Goal: Task Accomplishment & Management: Manage account settings

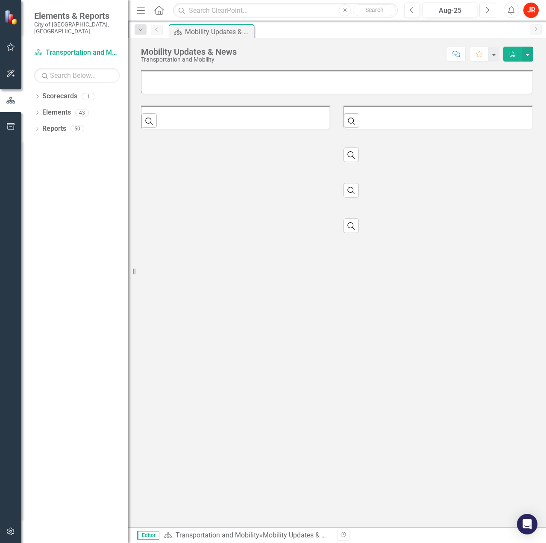
click at [489, 8] on icon "Next" at bounding box center [487, 10] width 5 height 8
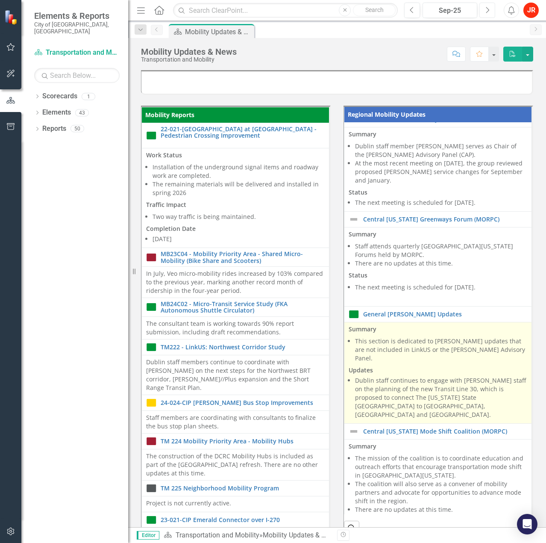
scroll to position [152, 0]
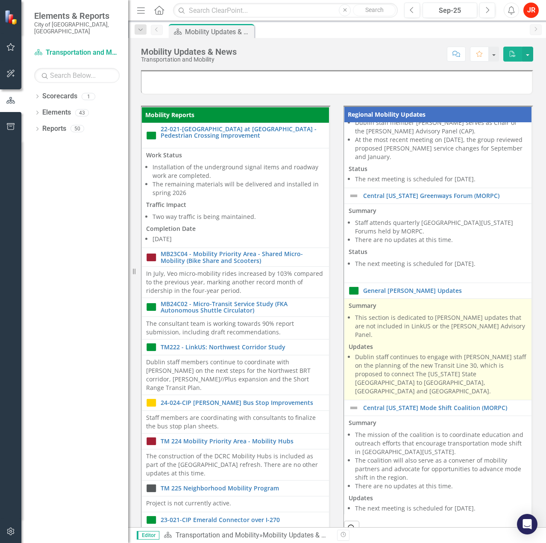
click at [452, 372] on li "Dublin staff continues to engage with [PERSON_NAME] staff on the planning of th…" at bounding box center [441, 373] width 172 height 43
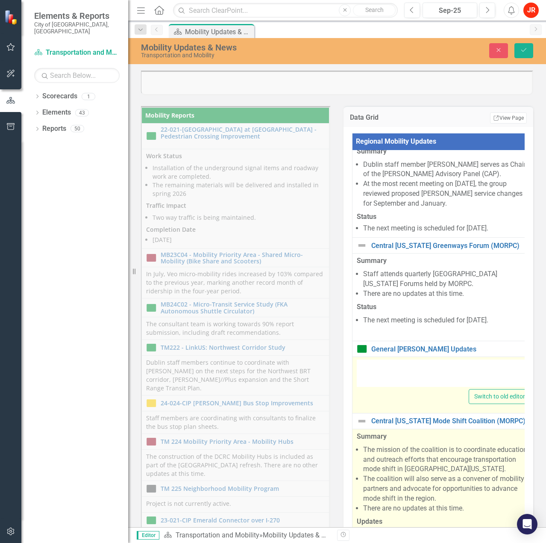
type textarea "<p><strong>Summary</strong></p> <ul> <li>This section is dedicated to [PERSON_N…"
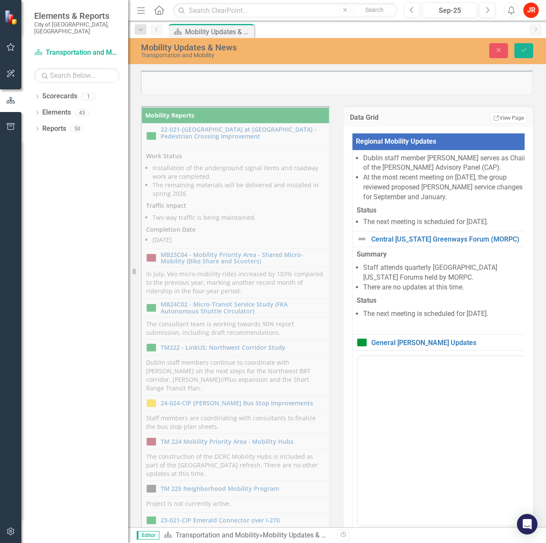
scroll to position [0, 0]
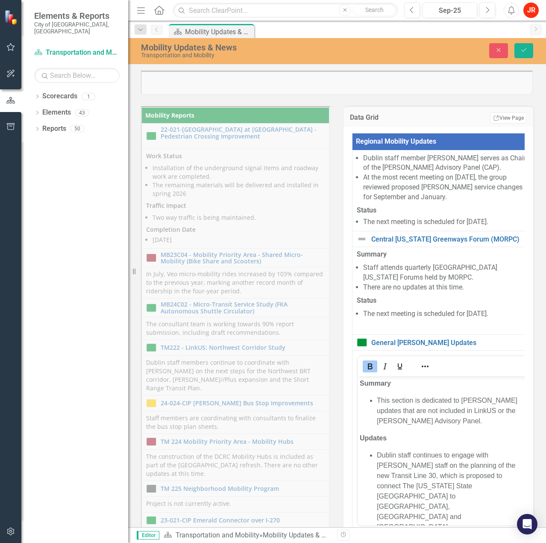
click at [495, 474] on li "Dublin staff continues to engage with [PERSON_NAME] staff on the planning of th…" at bounding box center [452, 491] width 151 height 82
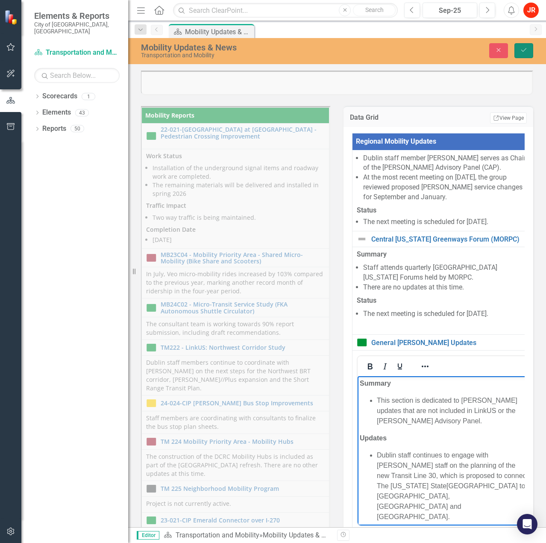
click at [531, 47] on button "Save" at bounding box center [523, 50] width 19 height 15
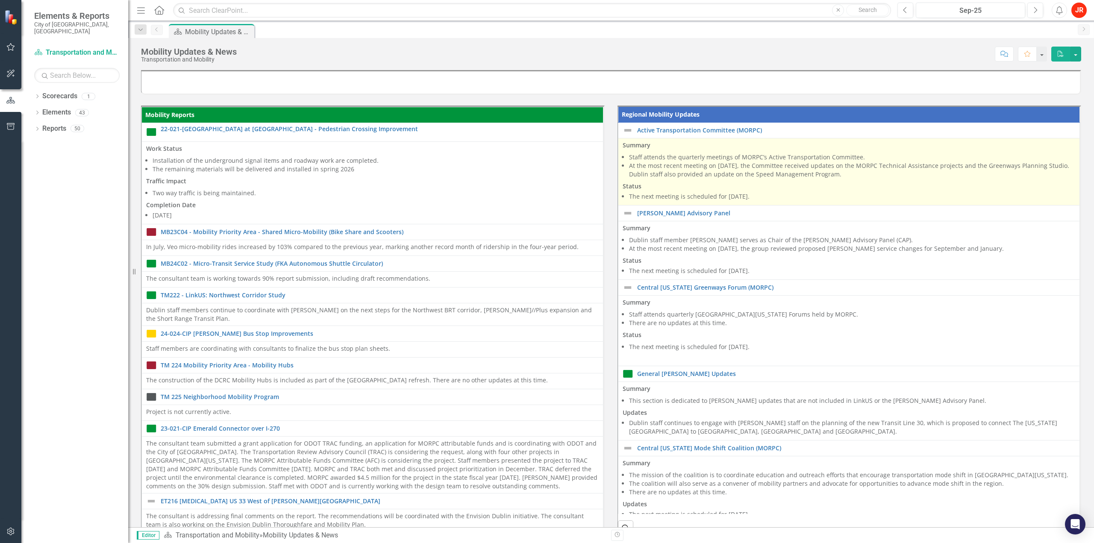
click at [546, 188] on p "Status" at bounding box center [848, 185] width 452 height 10
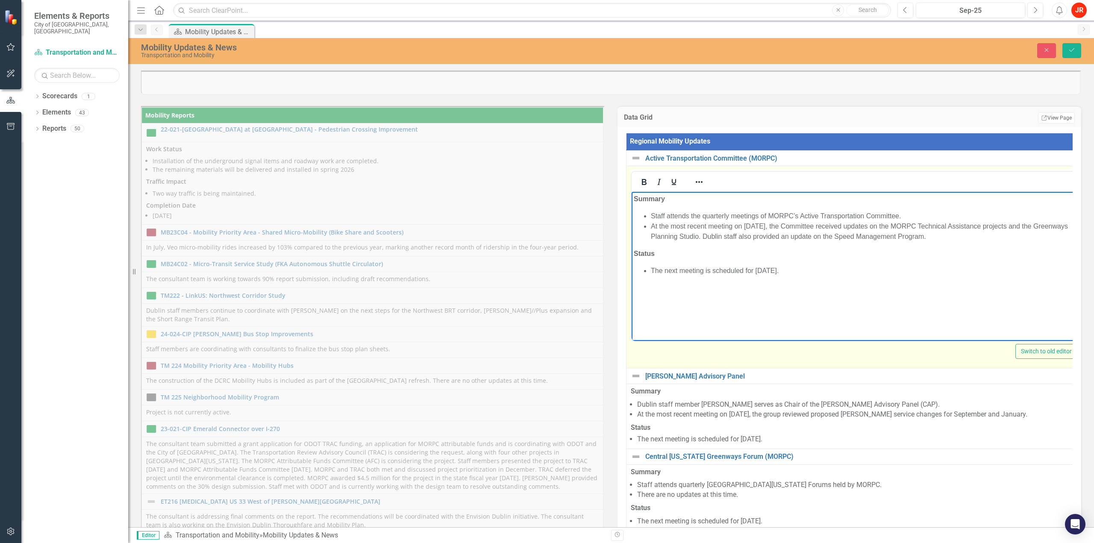
drag, startPoint x: 967, startPoint y: 237, endPoint x: 645, endPoint y: 229, distance: 322.2
click at [546, 229] on li "At the most recent meeting on [DATE], the Committee received updates on the MOR…" at bounding box center [862, 231] width 423 height 21
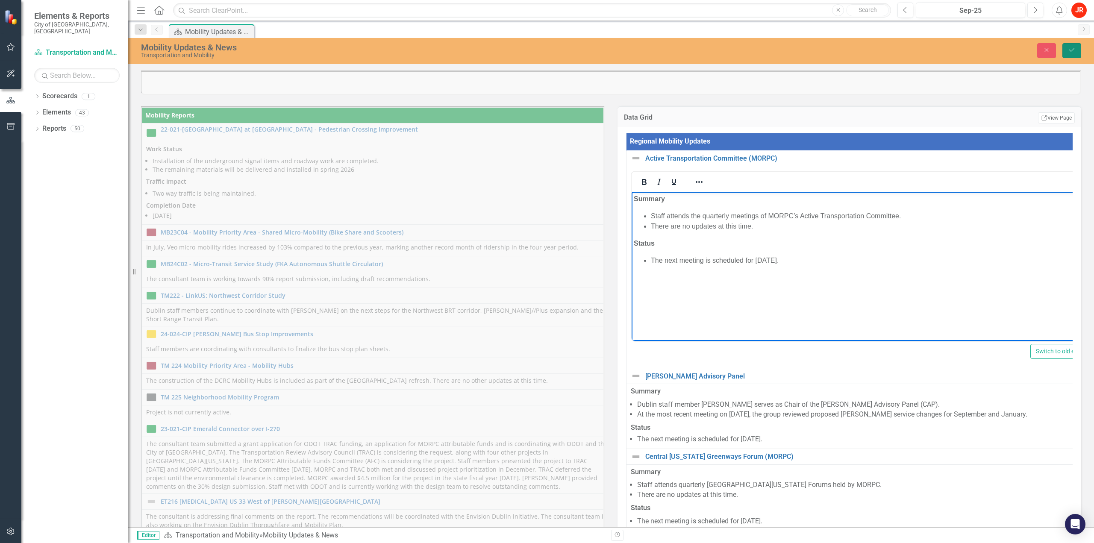
drag, startPoint x: 1072, startPoint y: 53, endPoint x: 1068, endPoint y: 56, distance: 5.0
click at [546, 53] on button "Save" at bounding box center [1071, 50] width 19 height 15
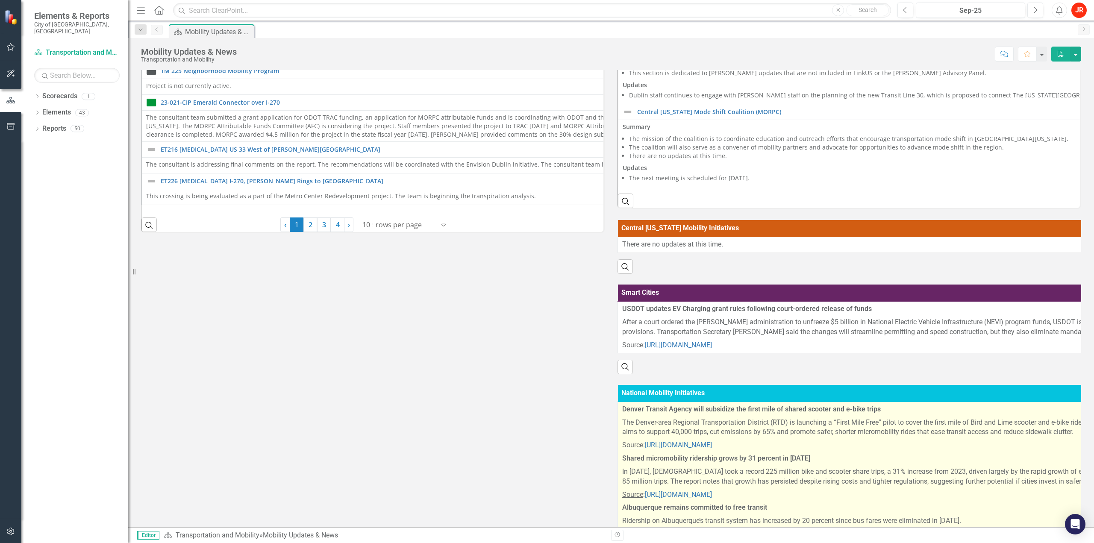
scroll to position [434, 0]
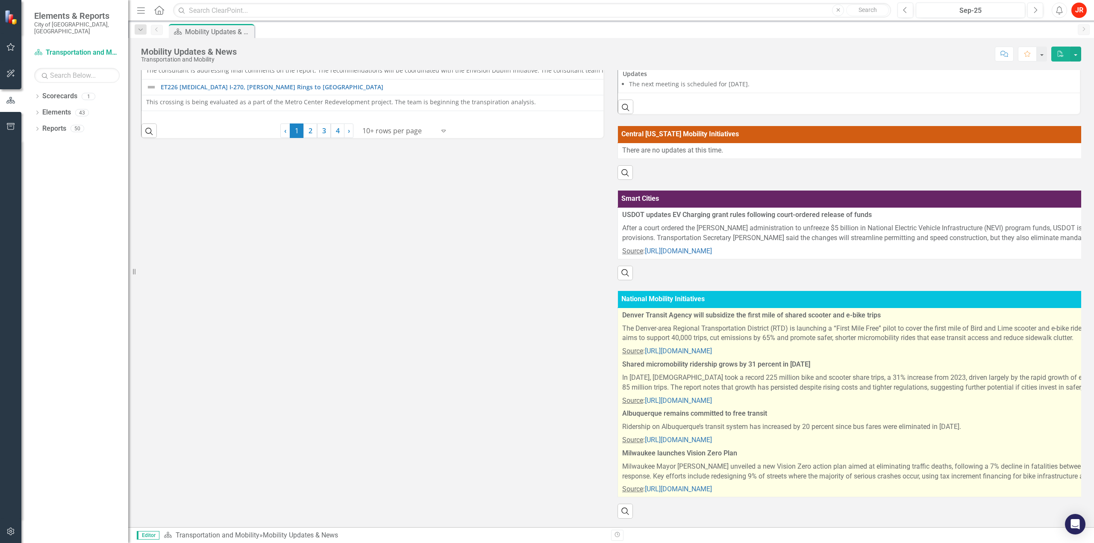
click at [546, 326] on p "The Denver-area Regional Transportation District (RTD) is launching a “First Mi…" at bounding box center [1086, 333] width 929 height 23
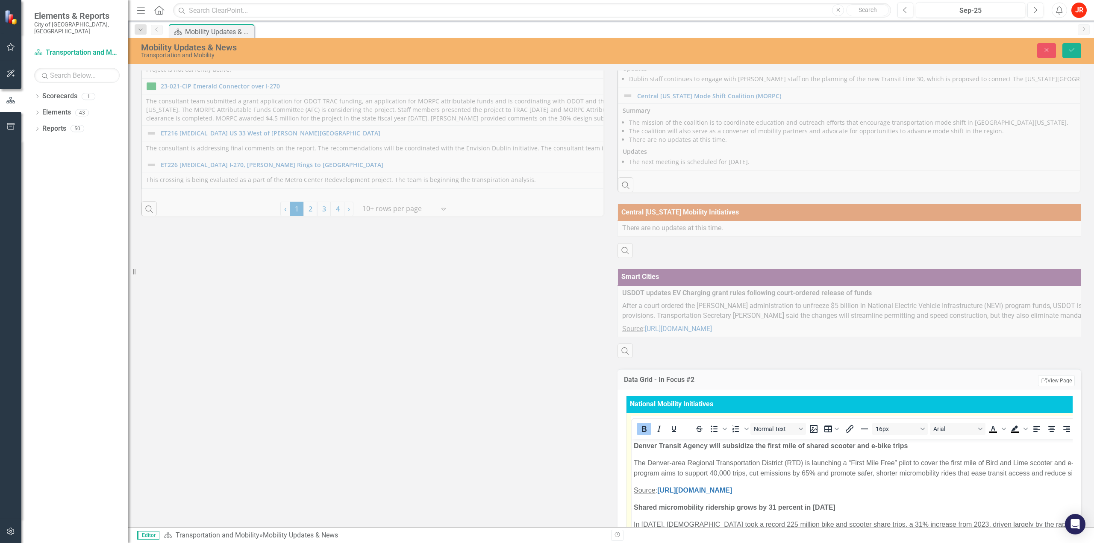
scroll to position [0, 0]
click at [546, 464] on p "The Denver-area Regional Transportation District (RTD) is launching a “First Mi…" at bounding box center [1096, 468] width 924 height 21
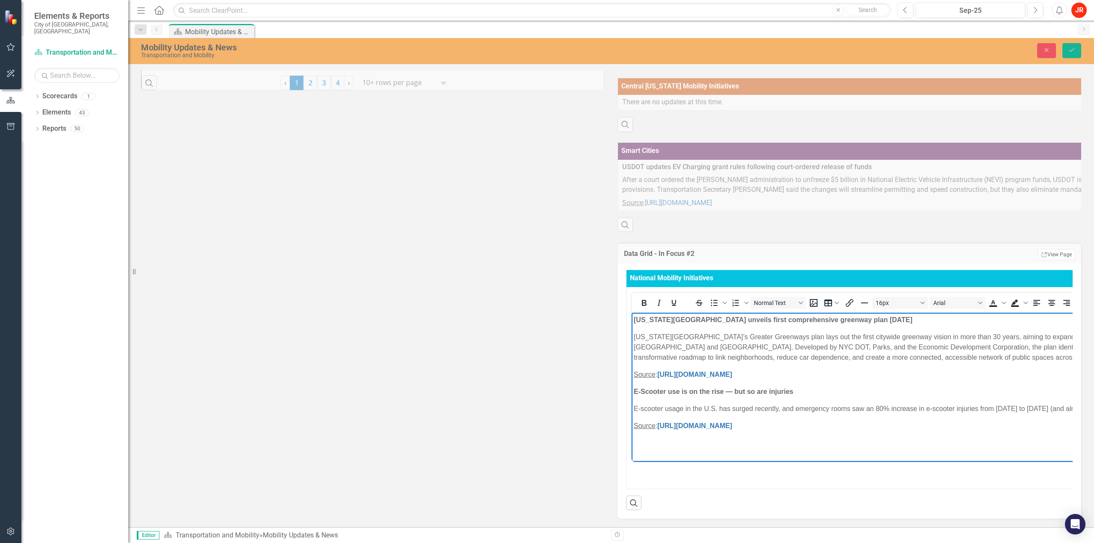
scroll to position [482, 0]
click at [546, 44] on button "Save" at bounding box center [1071, 50] width 19 height 15
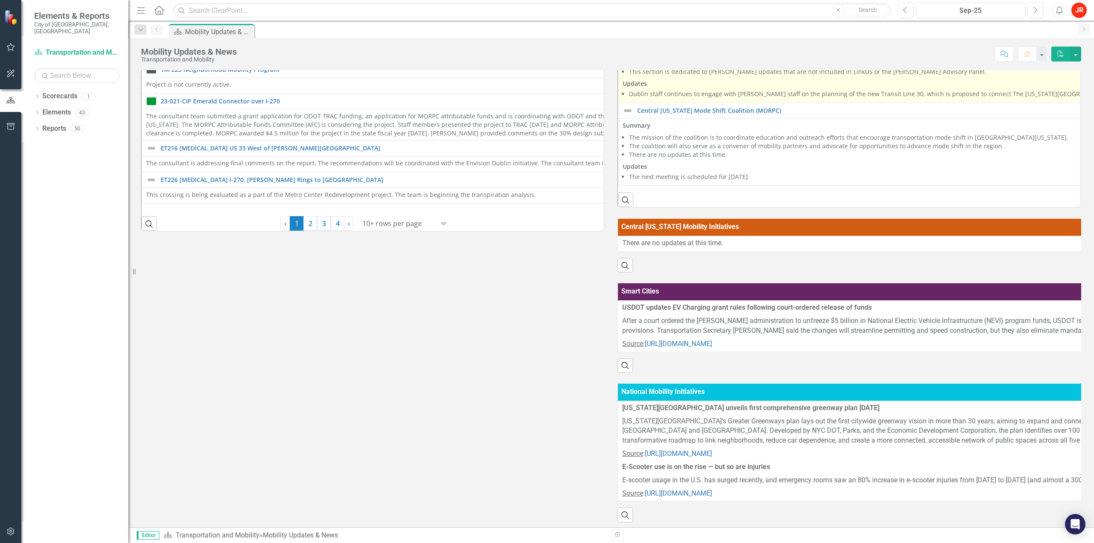
scroll to position [345, 0]
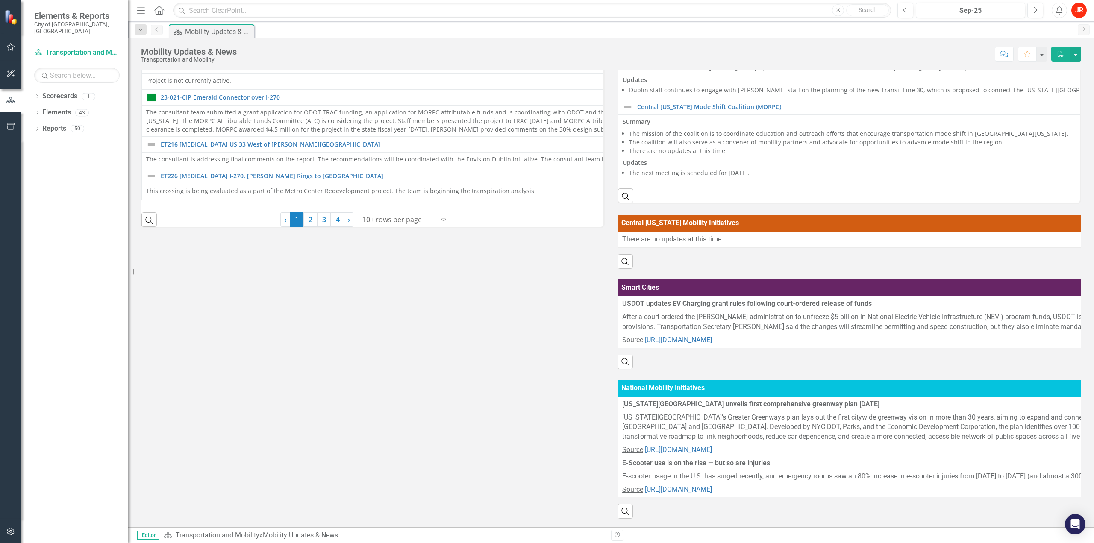
drag, startPoint x: 507, startPoint y: 420, endPoint x: 630, endPoint y: 373, distance: 132.1
click at [507, 420] on div "Mobility Reports 22-021-CIP Muirfield Drive at [GEOGRAPHIC_DATA] - Pedestrian C…" at bounding box center [611, 145] width 953 height 748
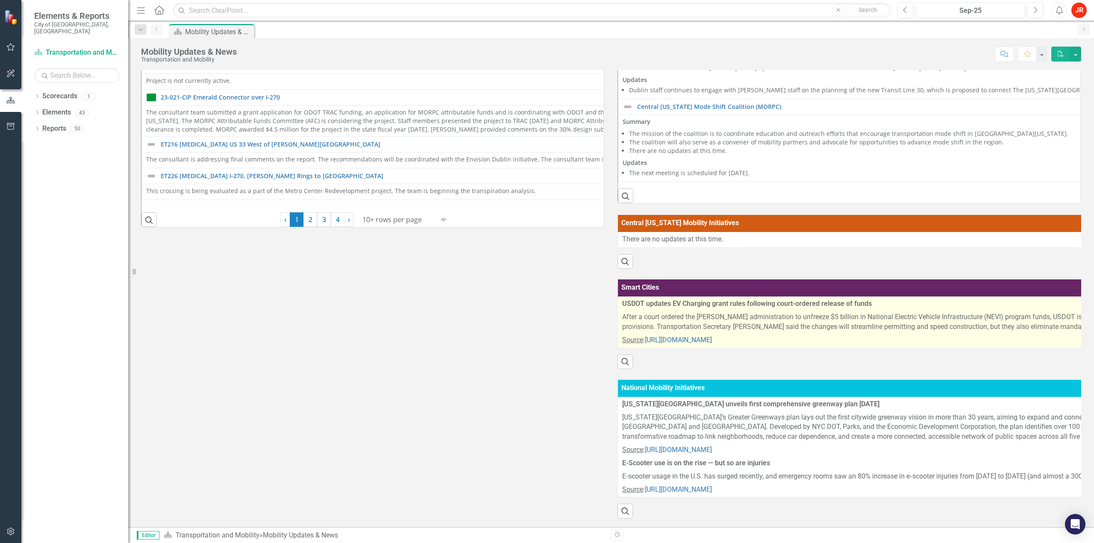
click at [546, 311] on p "After a court ordered the [PERSON_NAME] administration to unfreeze $5 billion i…" at bounding box center [1086, 322] width 929 height 23
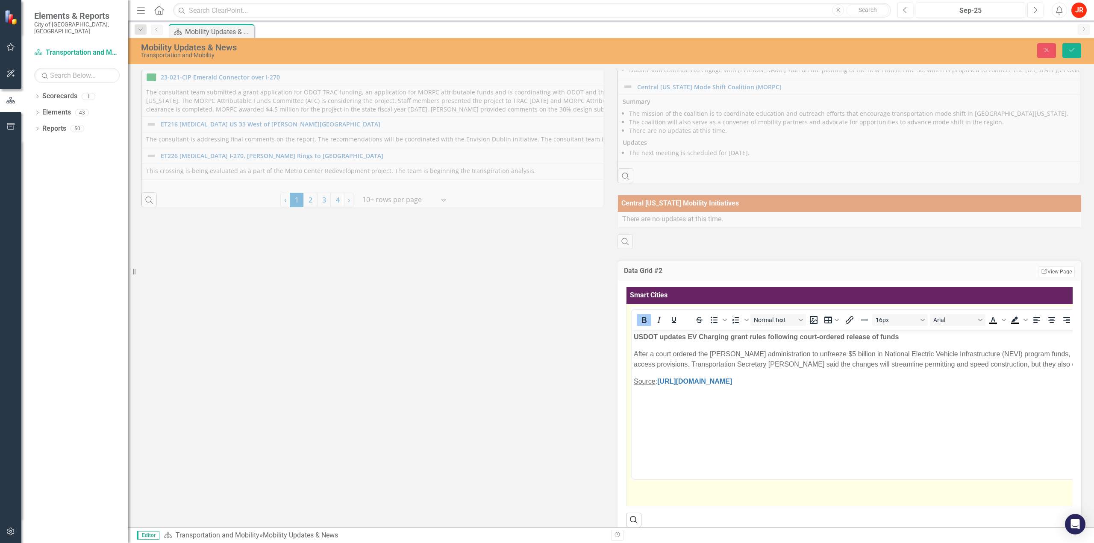
scroll to position [0, 0]
click at [546, 426] on body "USDOT updates EV Charging grant rules following court-ordered release of funds …" at bounding box center [1095, 393] width 929 height 128
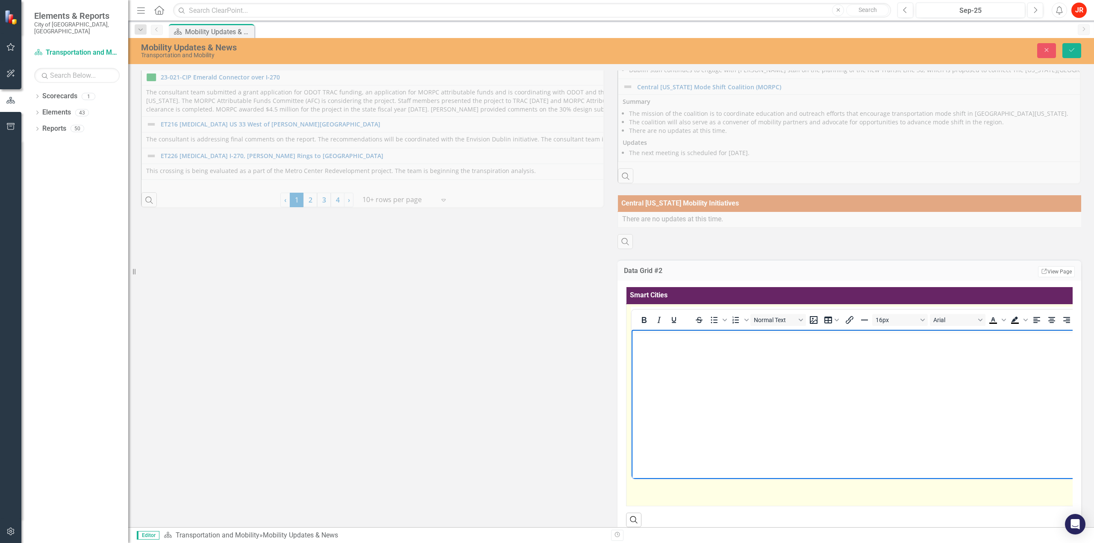
scroll to position [21, 0]
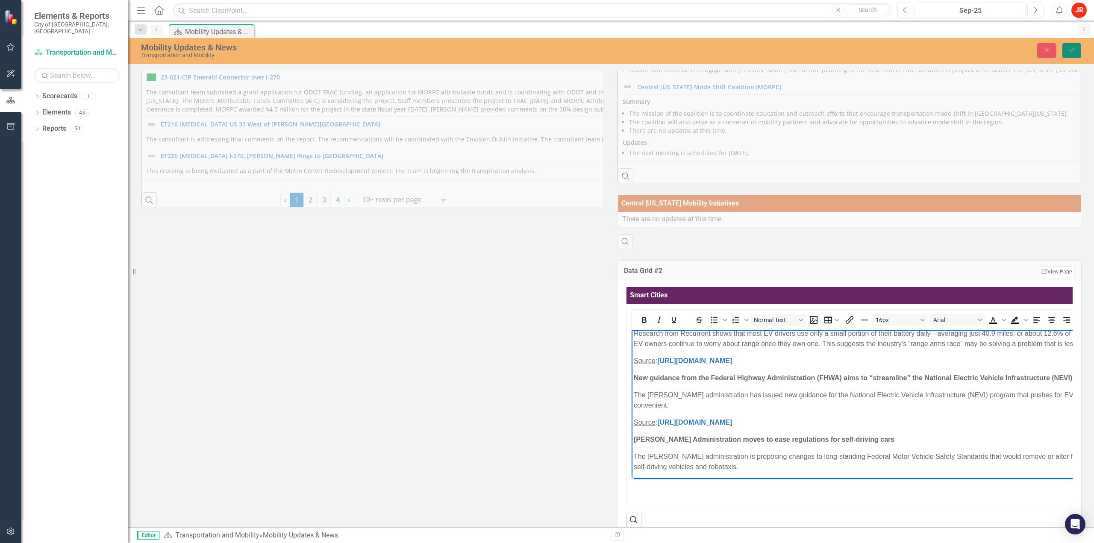
click at [546, 43] on button "Save" at bounding box center [1071, 50] width 19 height 15
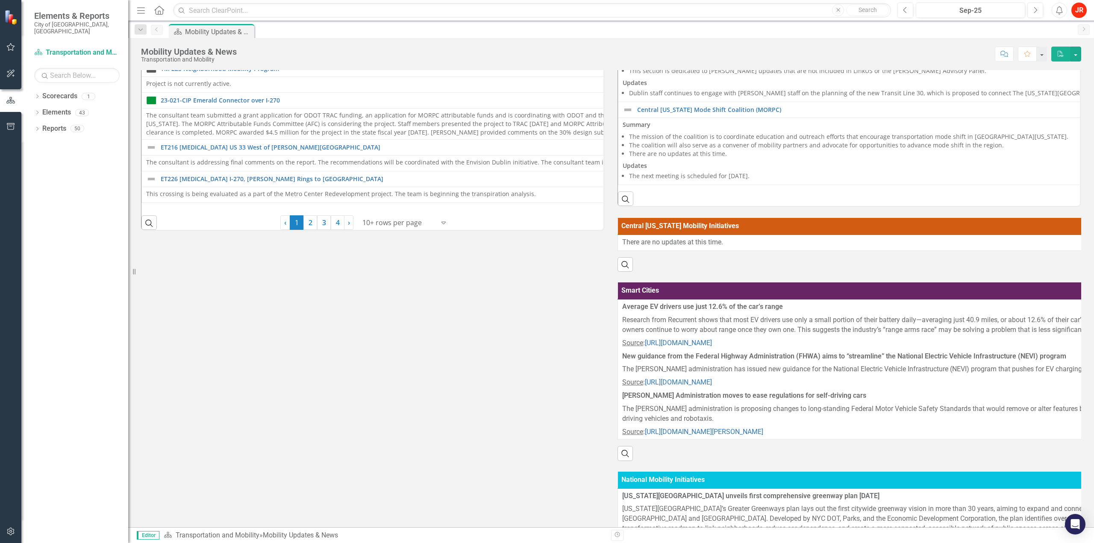
scroll to position [305, 0]
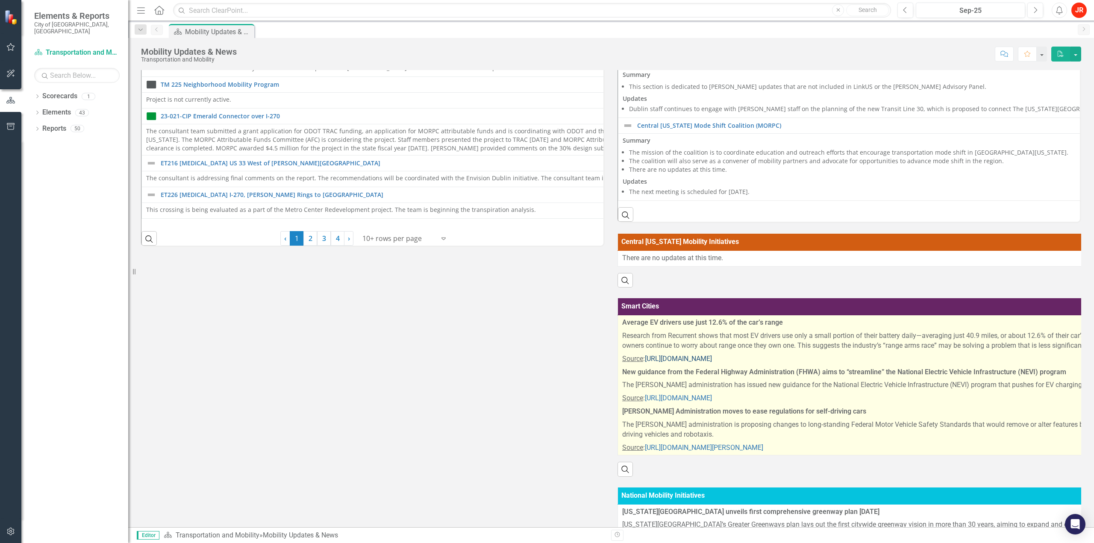
drag, startPoint x: 483, startPoint y: 374, endPoint x: 660, endPoint y: 365, distance: 177.1
click at [484, 375] on div "Mobility Reports 22-021-CIP Muirfield Drive at [GEOGRAPHIC_DATA] - Pedestrian C…" at bounding box center [611, 207] width 953 height 837
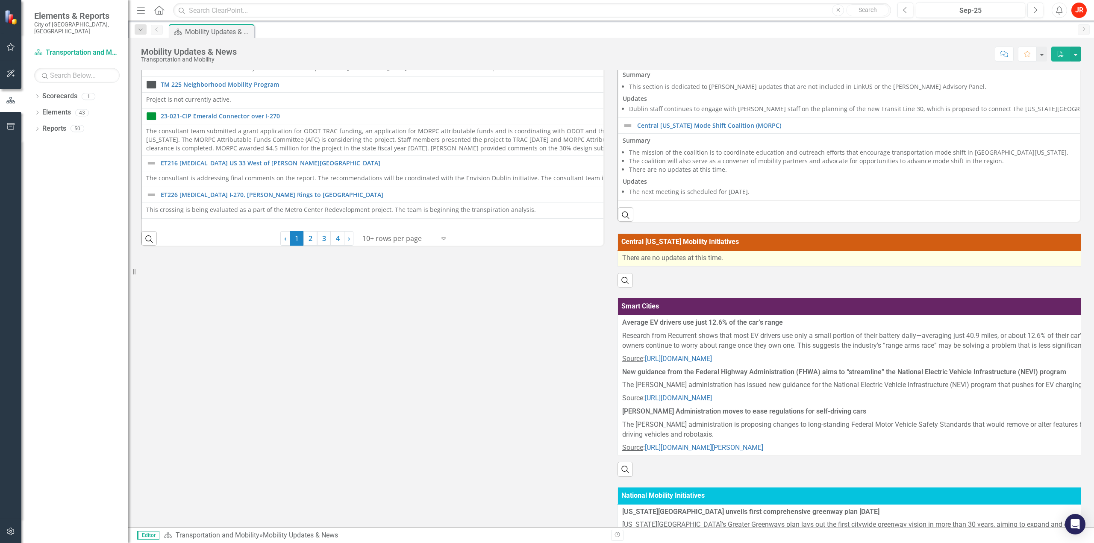
click at [546, 262] on p "There are no updates at this time." at bounding box center [1087, 258] width 930 height 10
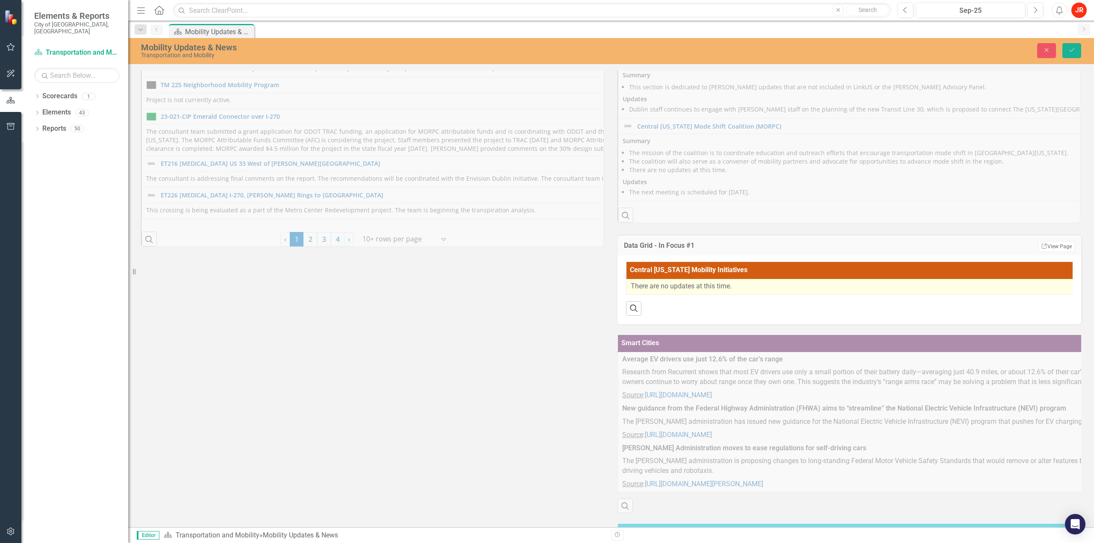
click at [546, 262] on div "Central [US_STATE] Mobility Initiatives There are no updates at this time. Sear…" at bounding box center [849, 289] width 464 height 69
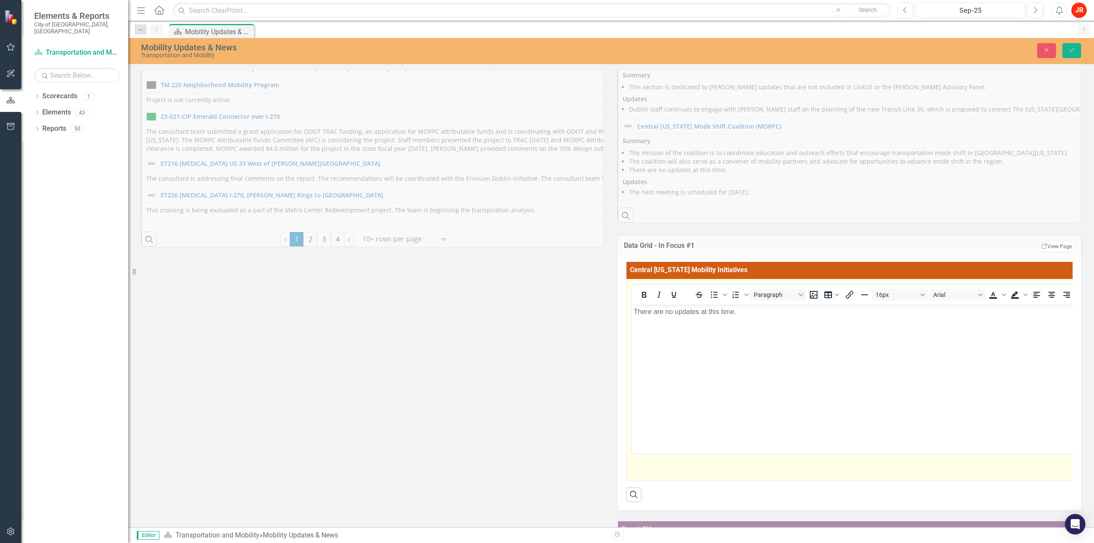
scroll to position [0, 0]
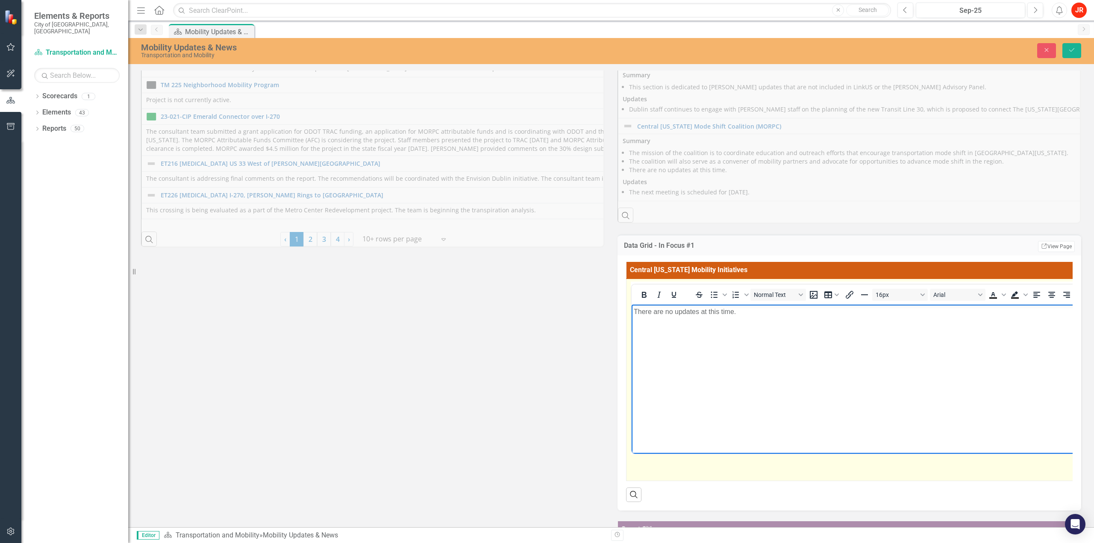
click at [546, 314] on p "There are no updates at this time." at bounding box center [1096, 311] width 925 height 10
paste body "Rich Text Area. Press ALT-0 for help."
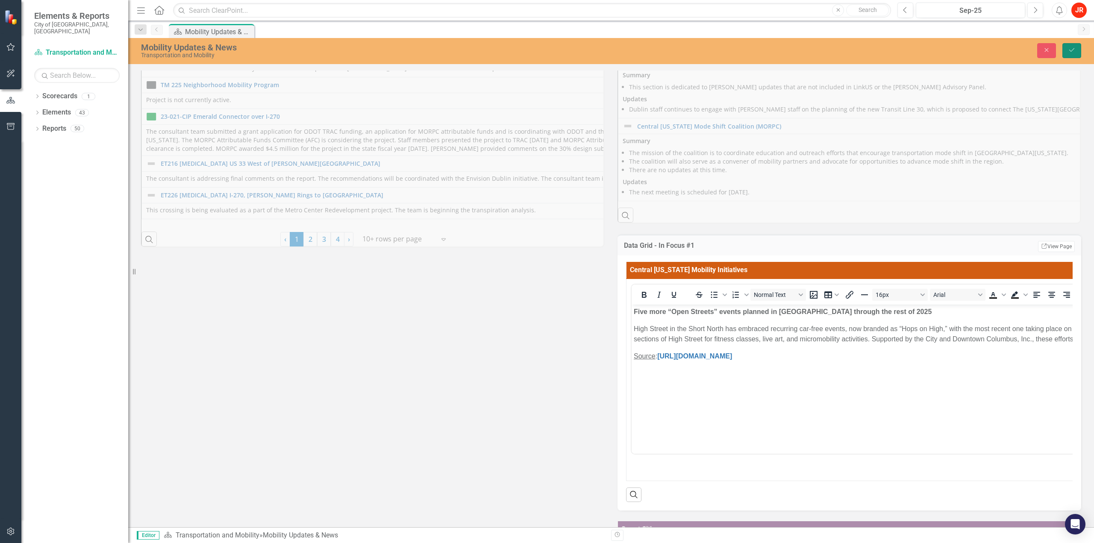
click at [546, 53] on icon "Save" at bounding box center [1072, 50] width 8 height 6
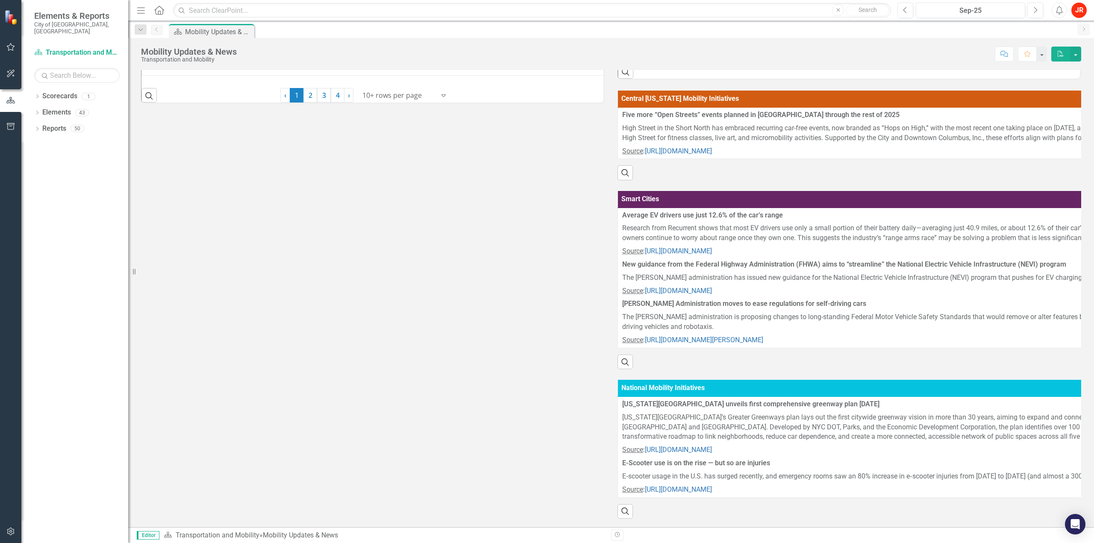
scroll to position [469, 0]
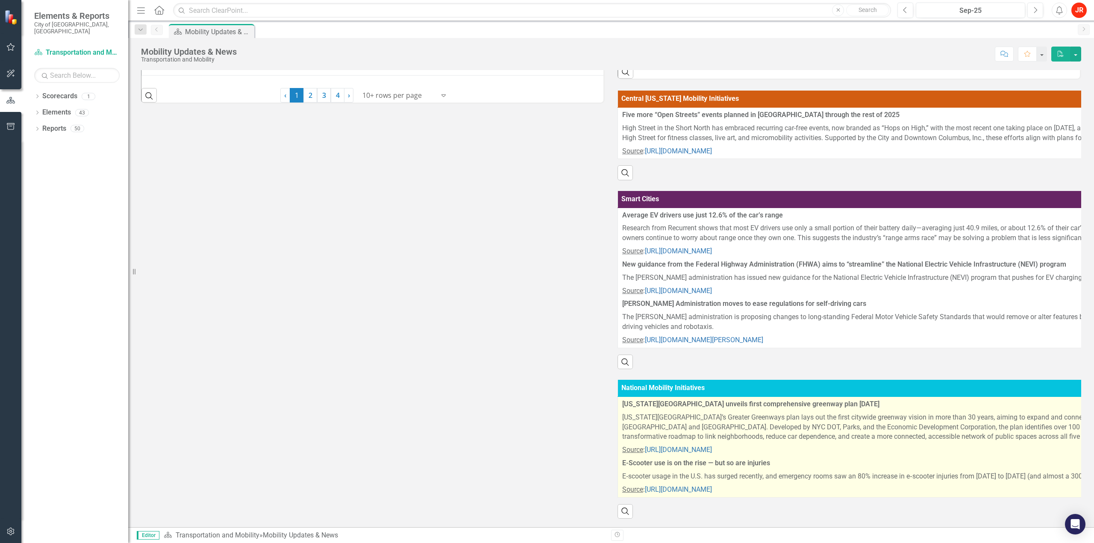
click at [546, 459] on strong "E-Scooter use is on the rise — but so are injuries" at bounding box center [696, 463] width 148 height 8
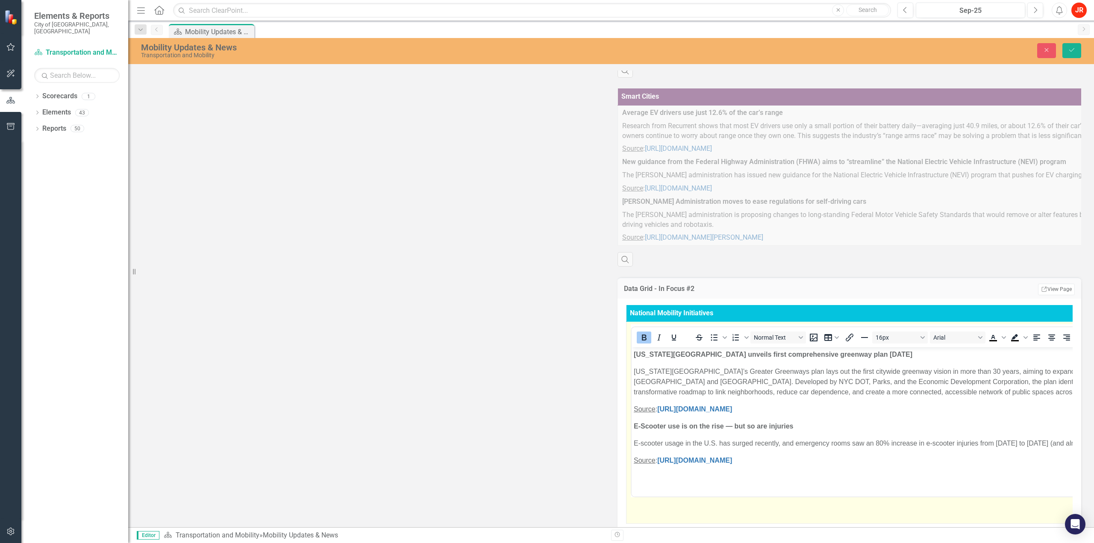
scroll to position [555, 0]
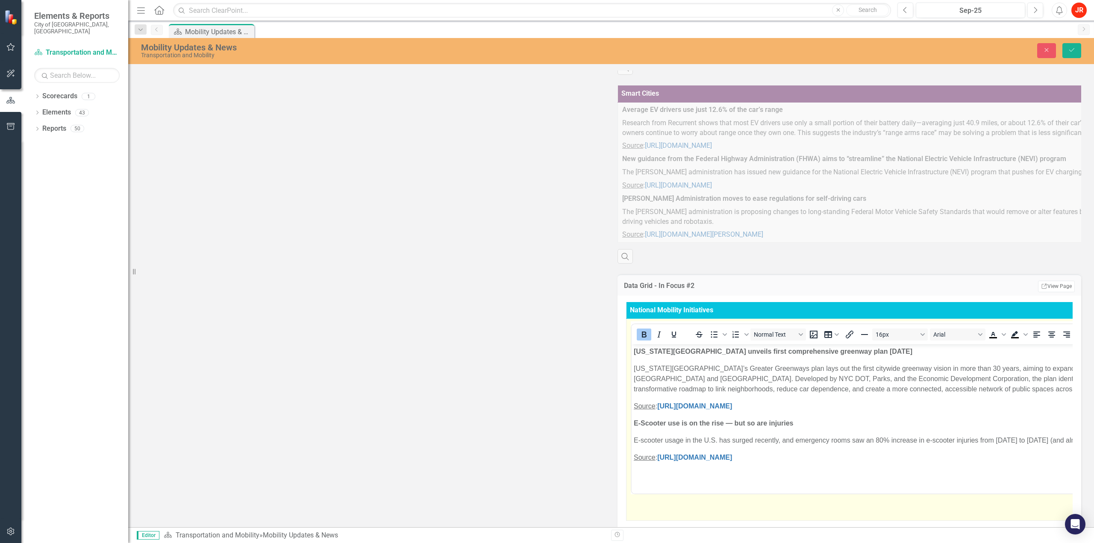
click at [546, 427] on strong "E-Scooter use is on the rise — but so are injuries" at bounding box center [713, 423] width 159 height 7
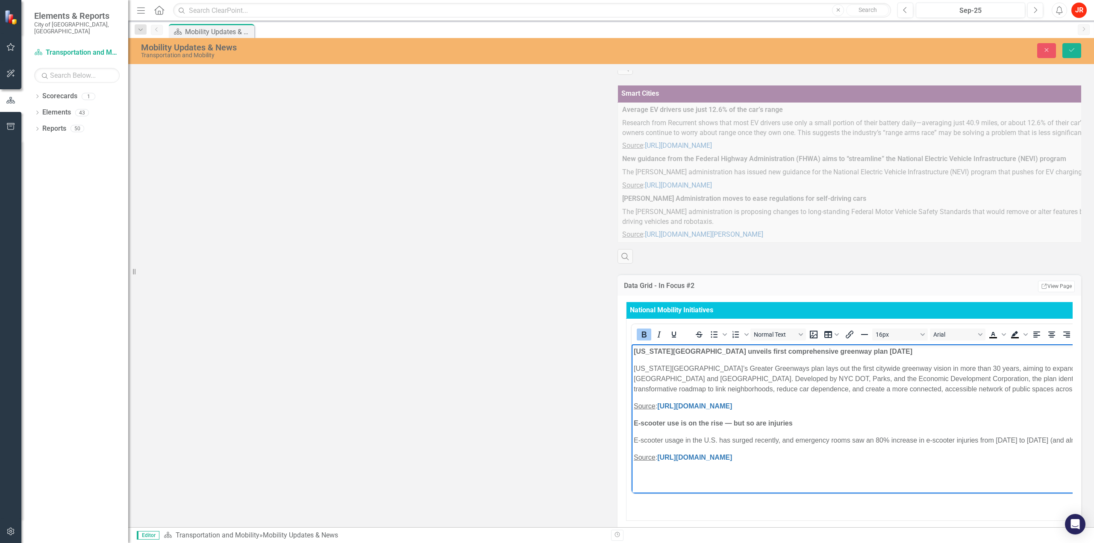
click at [546, 40] on div "Mobility Updates & News Transportation and Mobility Close Save" at bounding box center [610, 51] width 965 height 26
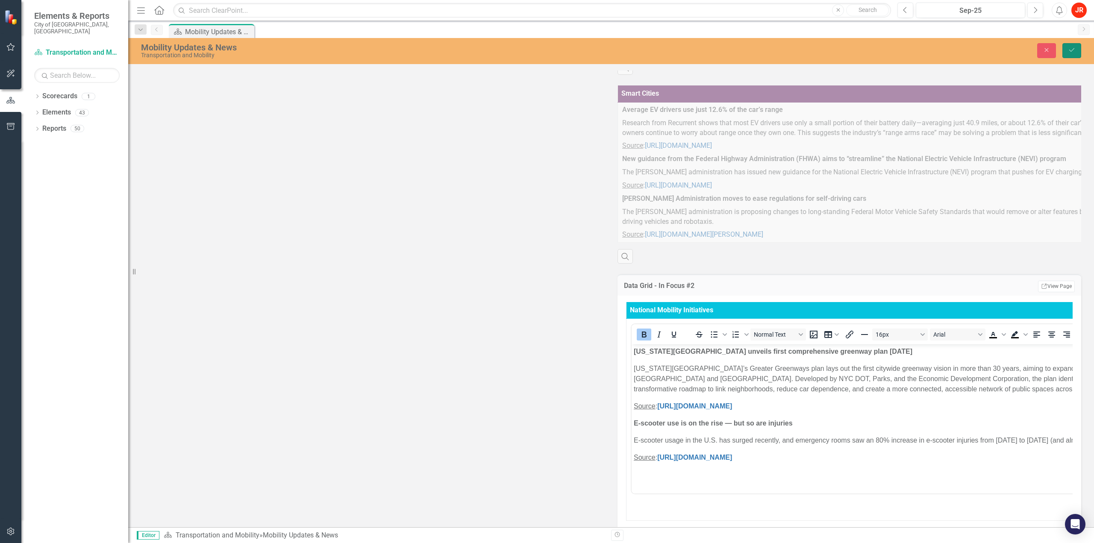
click at [546, 49] on icon "Save" at bounding box center [1072, 50] width 8 height 6
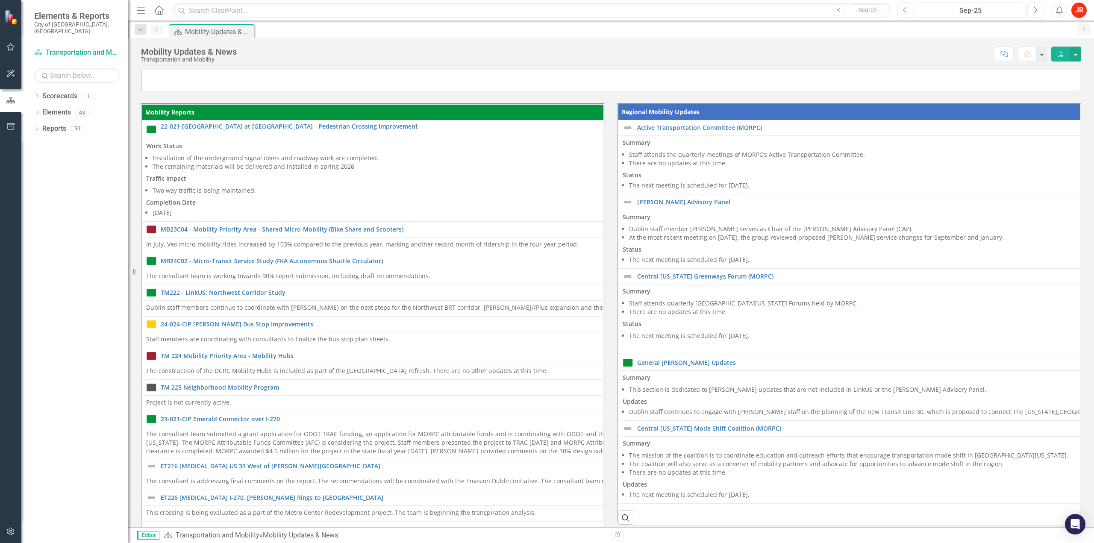
scroll to position [0, 0]
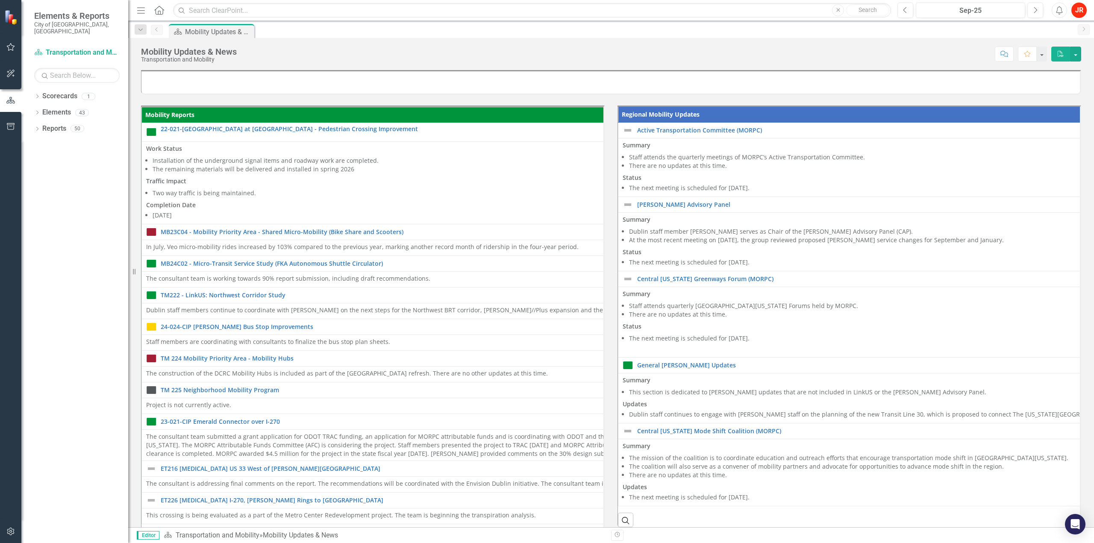
click at [393, 47] on div "Score: N/A Sep-25 Completed Comment Favorite PDF" at bounding box center [661, 54] width 840 height 15
click at [81, 256] on div "Dropdown Scorecards 1 Transportation and Mobility Dropdown Elements 43 Dropdown…" at bounding box center [74, 316] width 107 height 454
click at [546, 70] on div at bounding box center [611, 82] width 940 height 25
click at [413, 55] on div "Score: N/A Sep-25 Completed Comment Favorite PDF" at bounding box center [661, 54] width 840 height 15
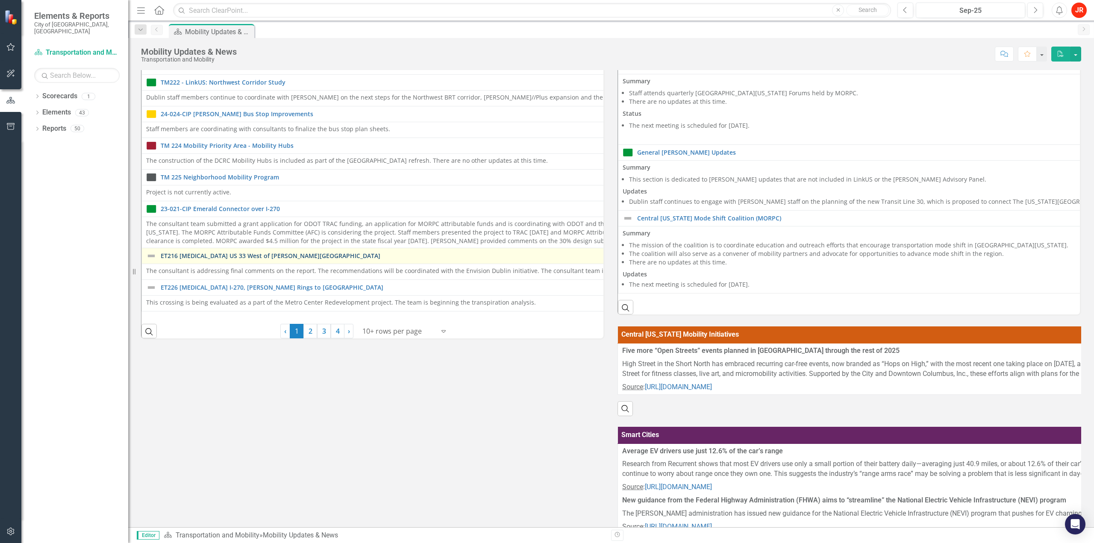
scroll to position [214, 0]
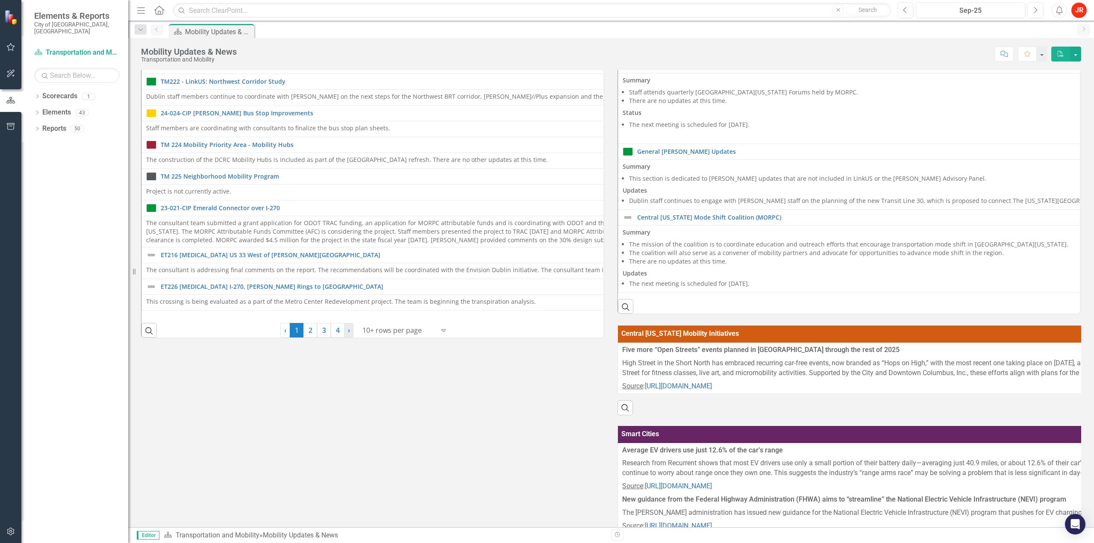
click at [345, 329] on link "› Next" at bounding box center [348, 330] width 9 height 15
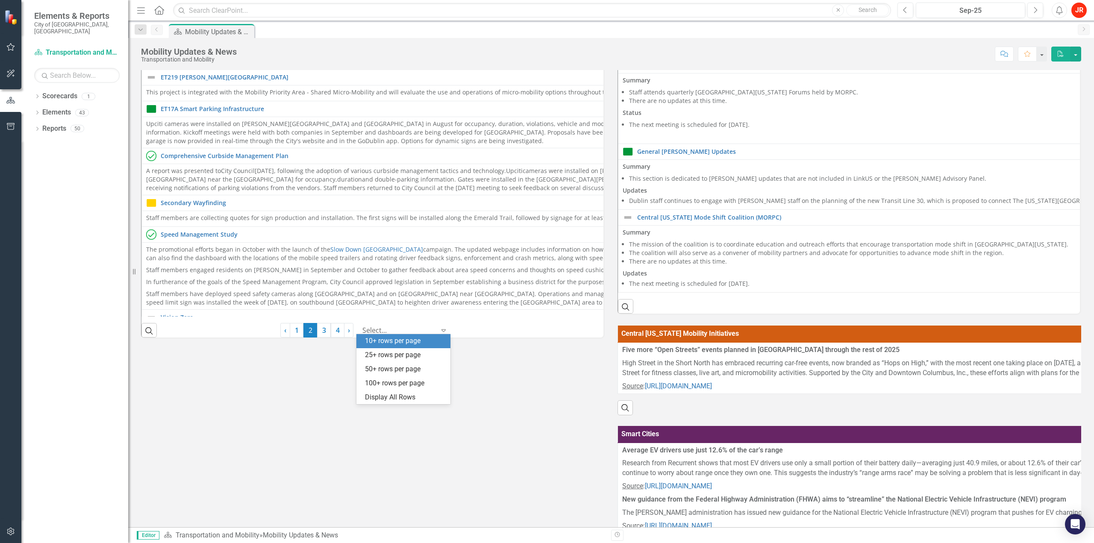
click at [389, 329] on div at bounding box center [398, 331] width 73 height 12
click at [396, 393] on div "Display All Rows" at bounding box center [405, 398] width 80 height 10
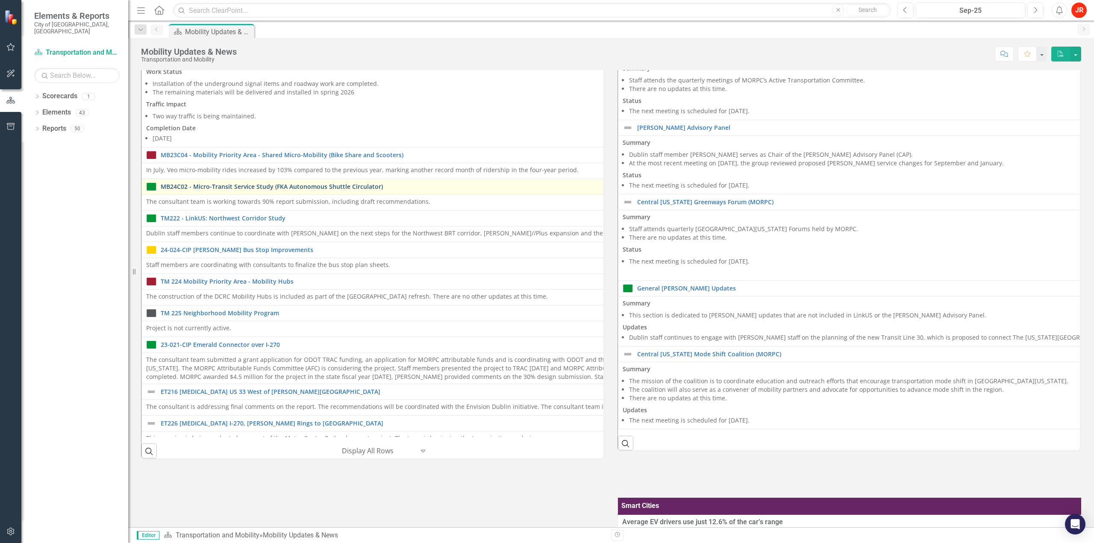
scroll to position [57, 0]
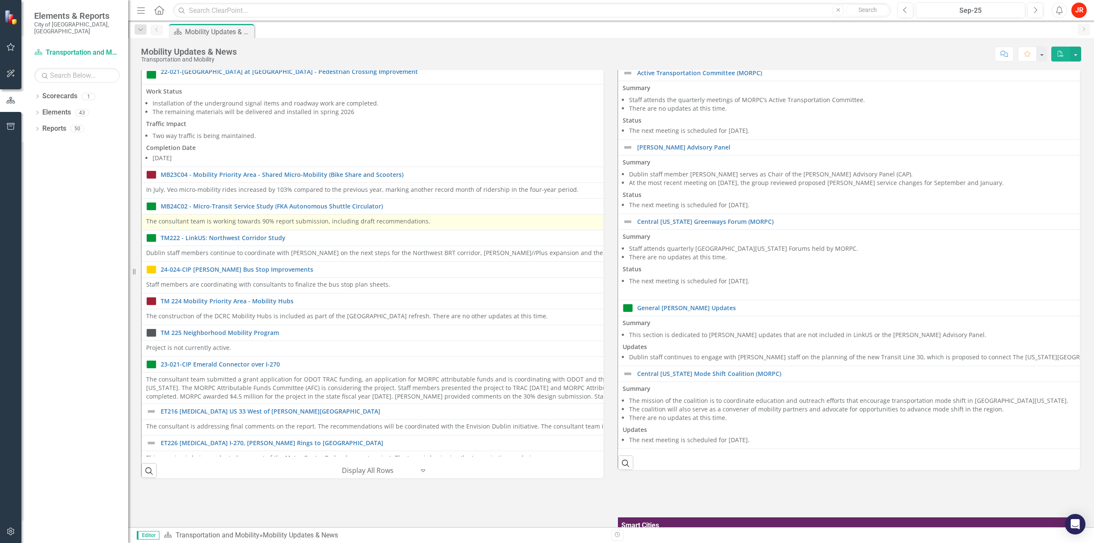
click at [267, 217] on p "The consultant team is working towards 90% report submission, including draft r…" at bounding box center [624, 221] width 957 height 9
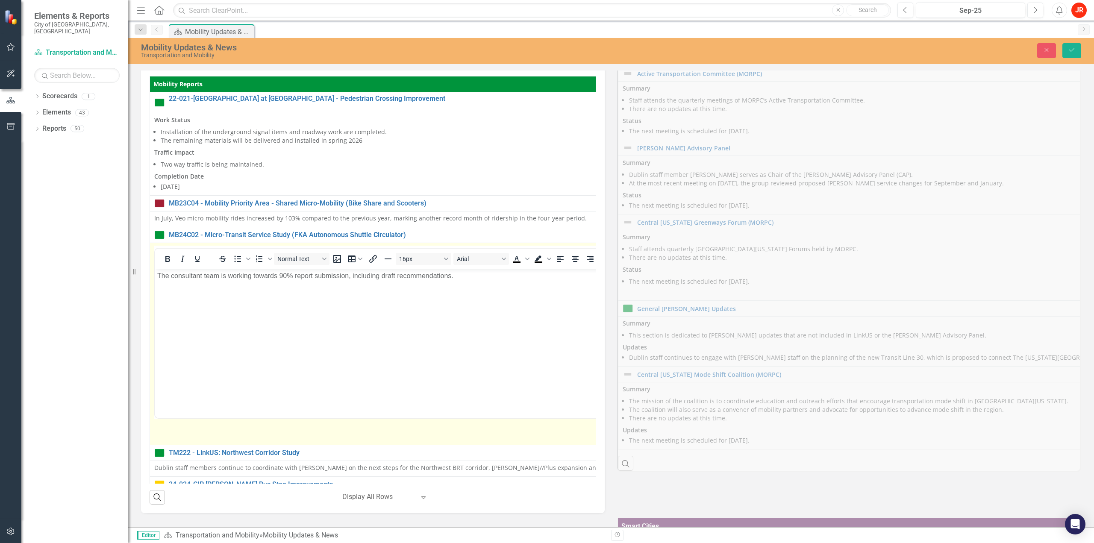
scroll to position [0, 0]
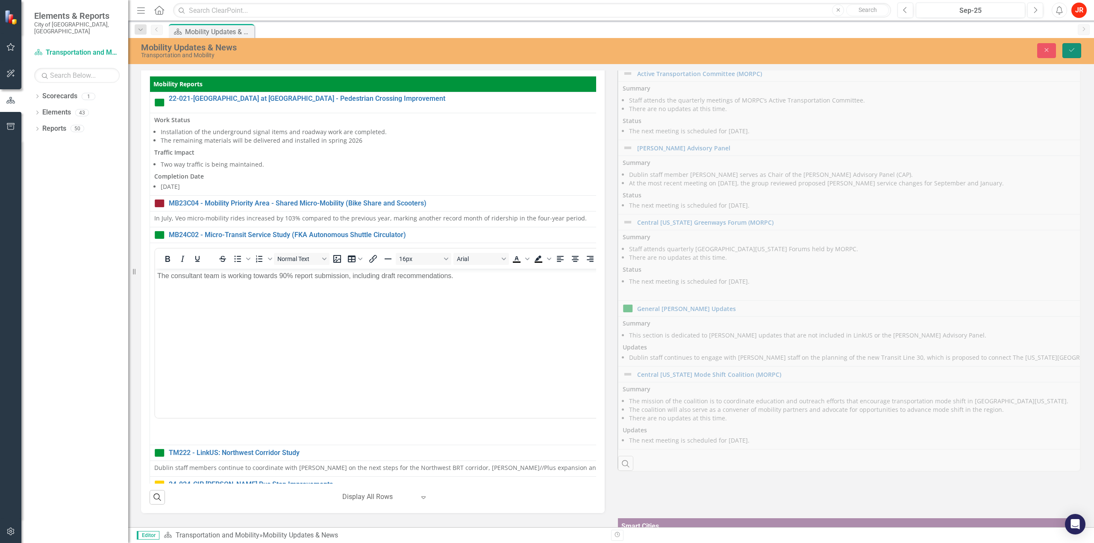
click at [546, 49] on icon "Save" at bounding box center [1072, 50] width 8 height 6
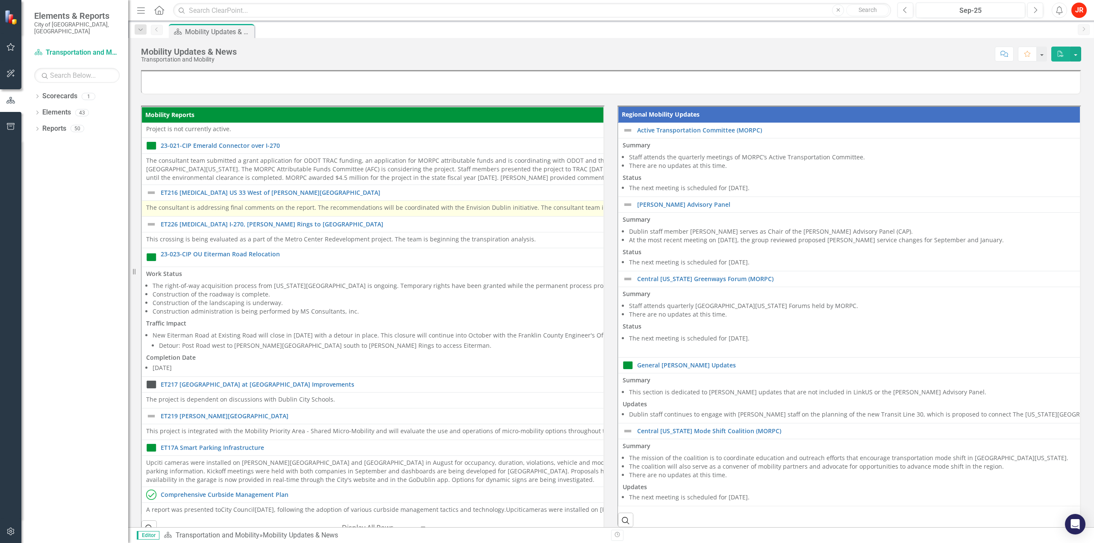
scroll to position [384, 0]
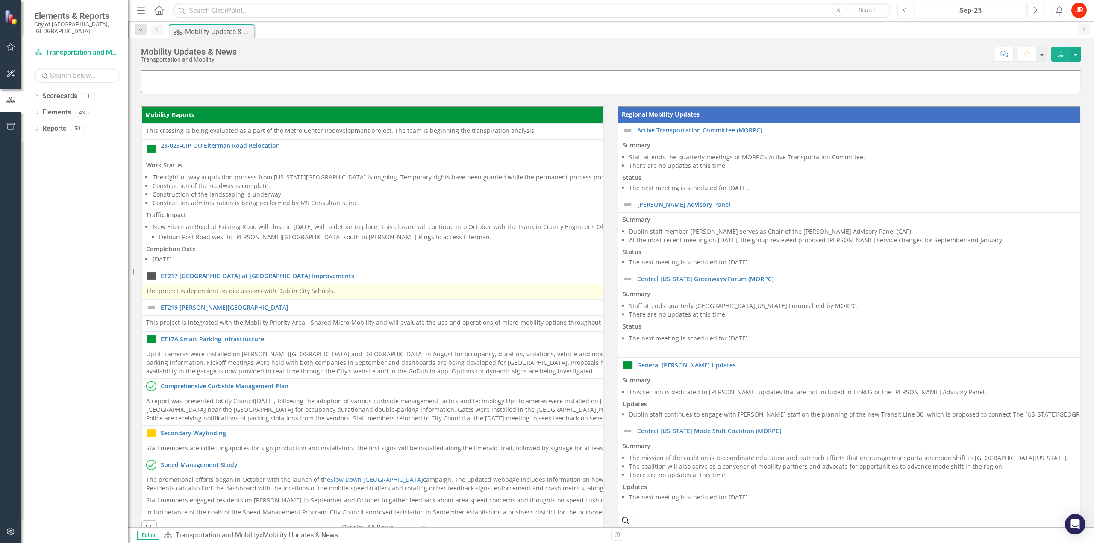
click at [352, 294] on div "The project is dependent on discussions with Dublin City Schools." at bounding box center [606, 292] width 921 height 10
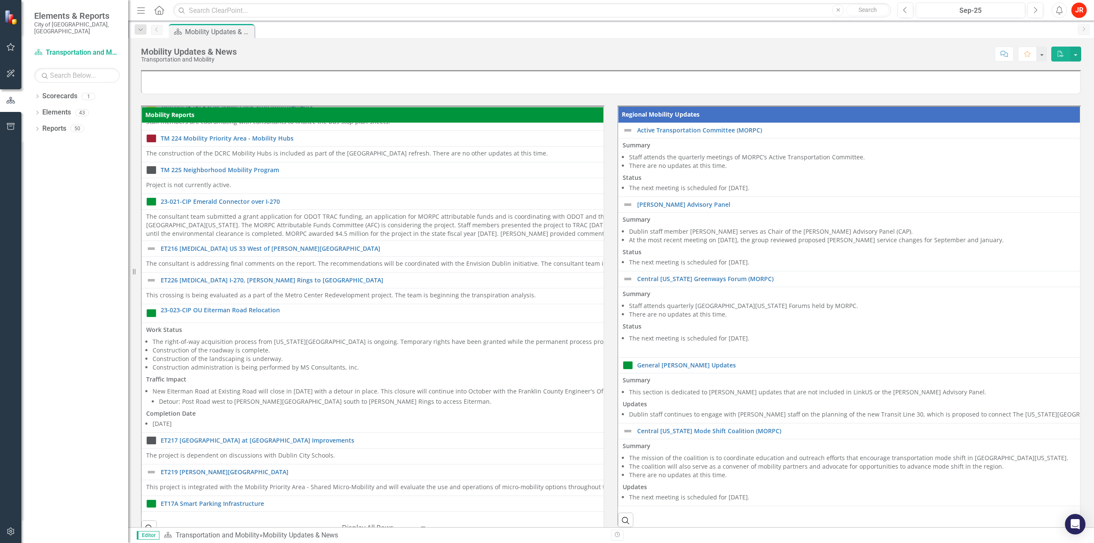
scroll to position [0, 0]
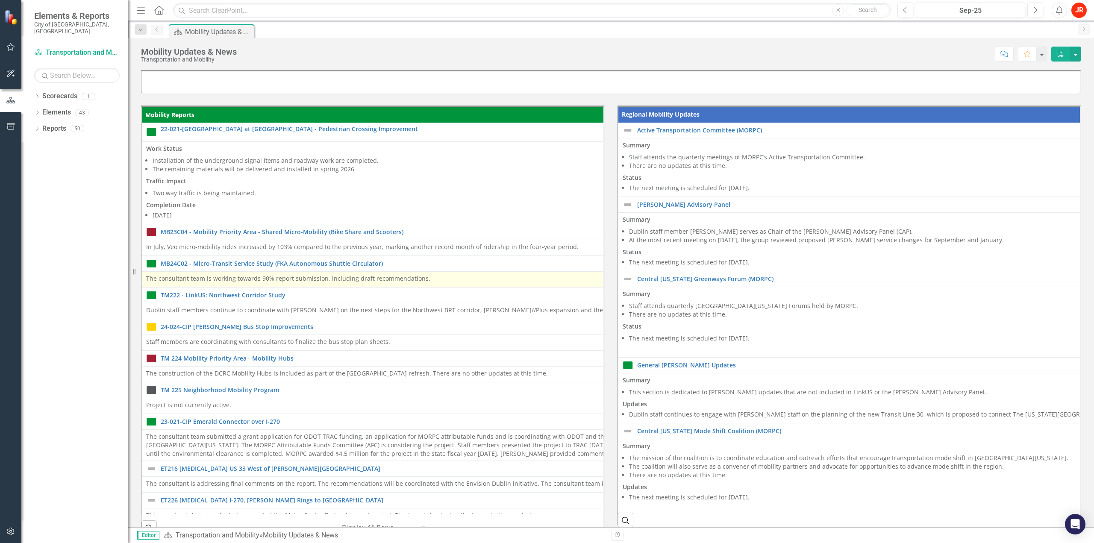
click at [223, 277] on p "The consultant team is working towards 90% report submission, including draft r…" at bounding box center [608, 278] width 924 height 9
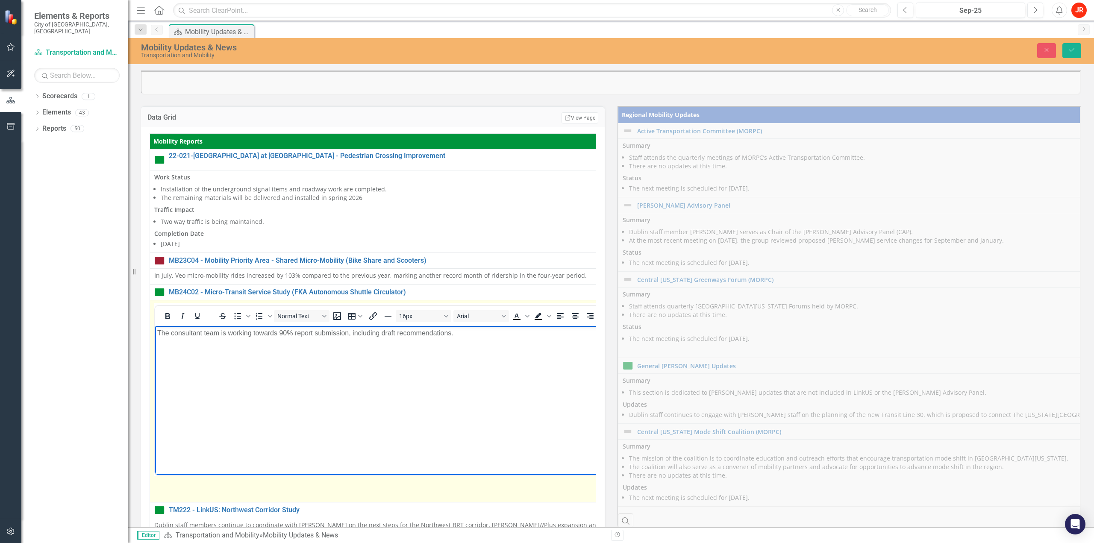
click at [188, 335] on p "The consultant team is working towards 90% report submission, including draft r…" at bounding box center [617, 333] width 921 height 10
drag, startPoint x: 168, startPoint y: 333, endPoint x: 282, endPoint y: 657, distance: 343.3
click at [155, 332] on html "The consultant team is working towards 90% report submission, including draft r…" at bounding box center [617, 390] width 925 height 128
click at [170, 332] on p "The consultant team is working towards 90% report submission, including draft r…" at bounding box center [617, 333] width 921 height 10
drag, startPoint x: 277, startPoint y: 333, endPoint x: 118, endPoint y: 333, distance: 158.9
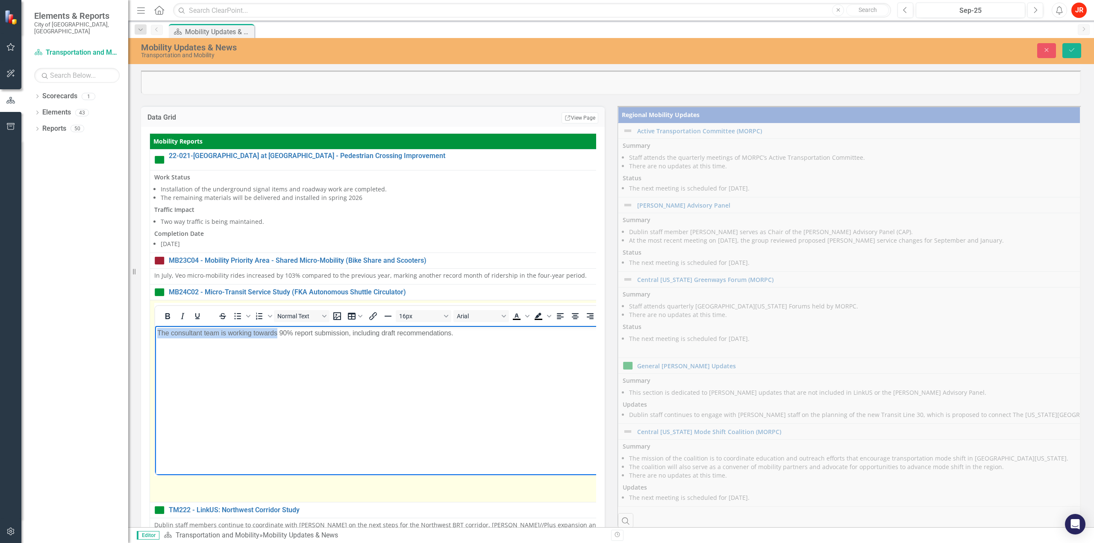
click at [155, 333] on html "The consultant team is working towards 90% report submission, including draft r…" at bounding box center [617, 390] width 925 height 128
drag, startPoint x: 384, startPoint y: 333, endPoint x: 282, endPoint y: 336, distance: 102.1
click at [282, 336] on p "Staff received the 90% report submission, including draft recommendations." at bounding box center [621, 333] width 929 height 10
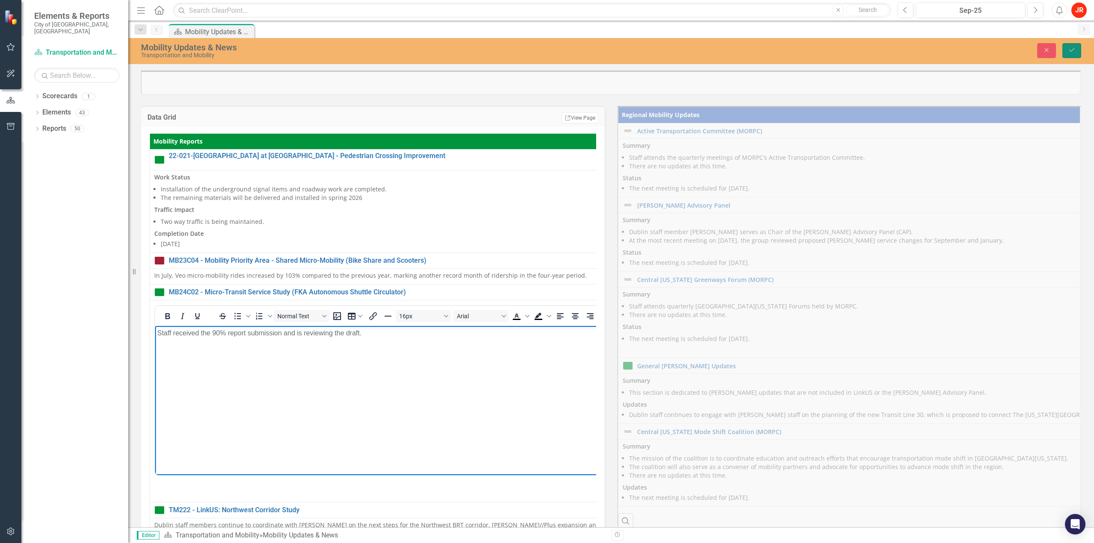
drag, startPoint x: 1066, startPoint y: 51, endPoint x: 947, endPoint y: 120, distance: 138.2
click at [546, 51] on button "Save" at bounding box center [1071, 50] width 19 height 15
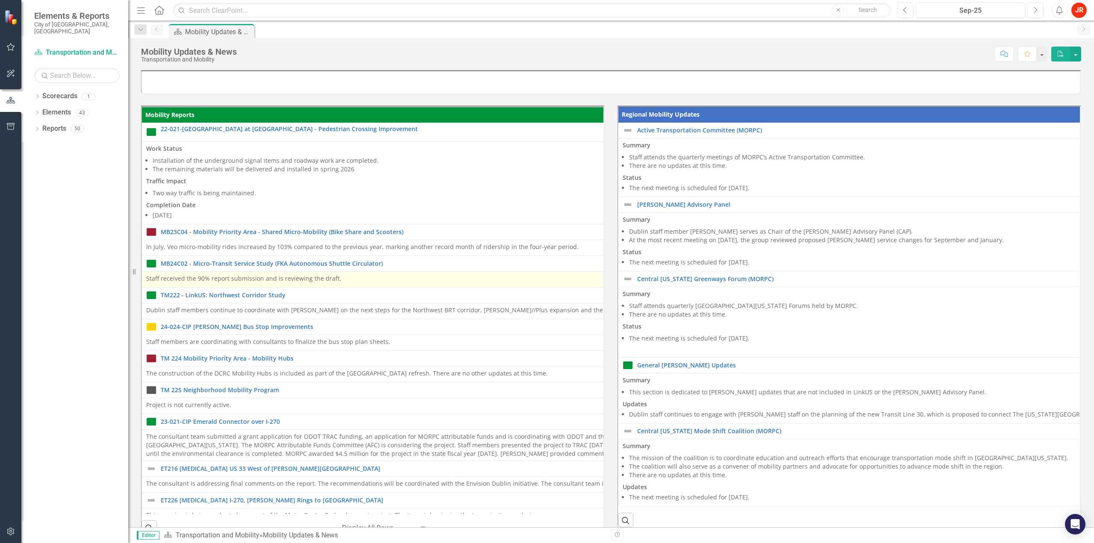
click at [341, 276] on p "Staff received the 90% report submission and is reviewing the draft." at bounding box center [607, 278] width 922 height 9
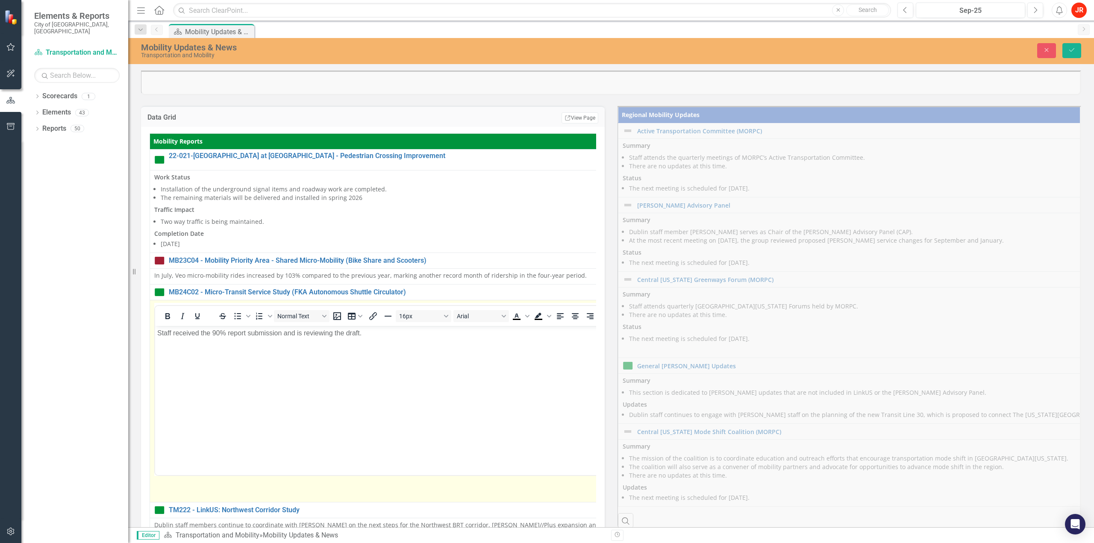
click at [377, 335] on p "Staff received the 90% report submission and is reviewing the draft." at bounding box center [616, 333] width 919 height 10
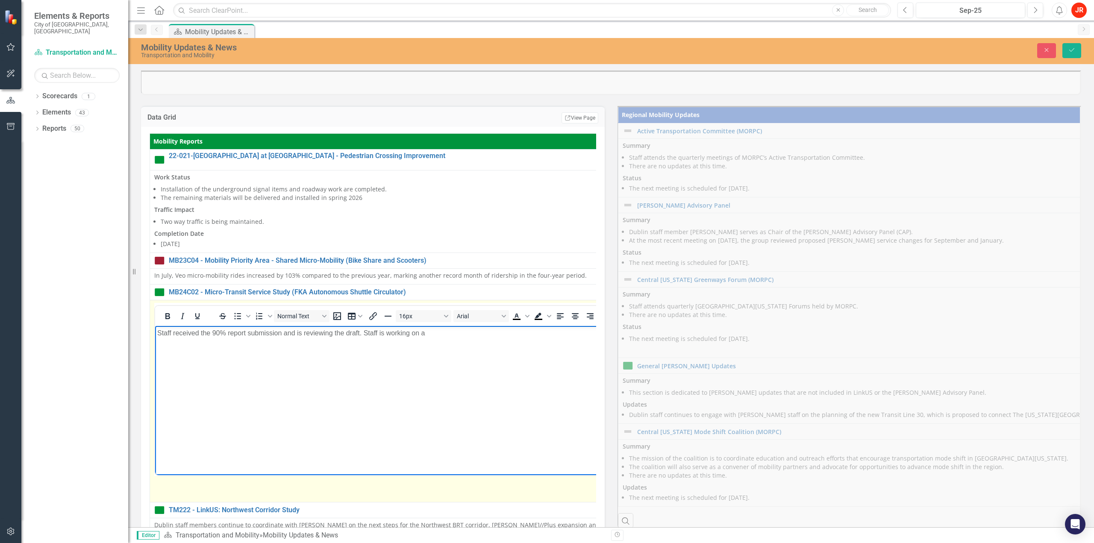
drag, startPoint x: 445, startPoint y: 344, endPoint x: 440, endPoint y: 335, distance: 10.7
click at [444, 344] on body "Staff received the 90% report submission and is reviewing the draft. Staff is w…" at bounding box center [627, 390] width 945 height 128
click at [546, 335] on p "Staff received the 90% report submission and is reviewing the draft. Staff is w…" at bounding box center [645, 333] width 976 height 10
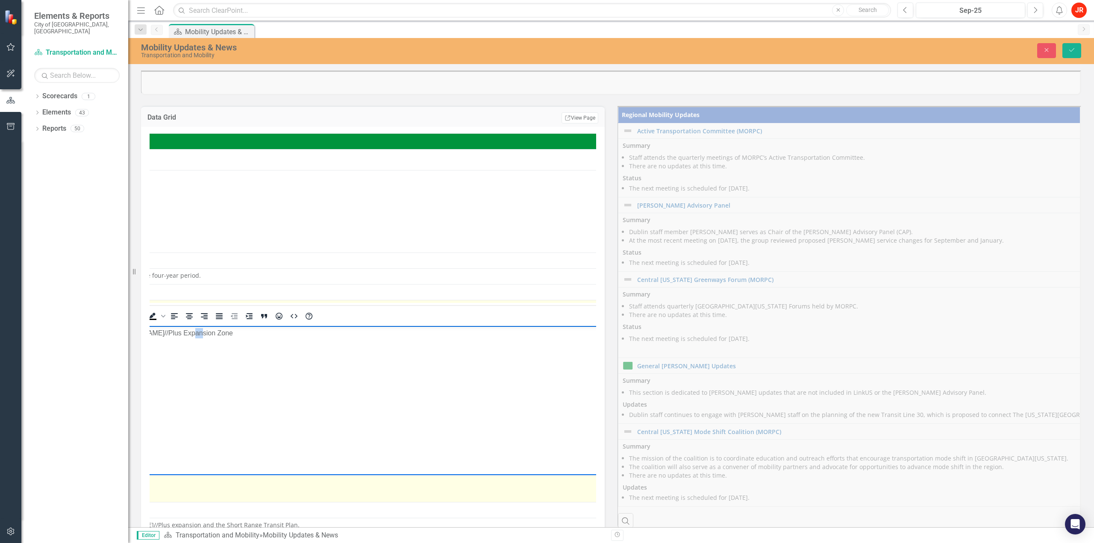
drag, startPoint x: 191, startPoint y: 335, endPoint x: 612, endPoint y: 338, distance: 421.2
click at [546, 332] on p "Staff received the 90% report submission and is reviewing the draft. Staff is w…" at bounding box center [259, 333] width 976 height 10
click at [322, 339] on body "Staff received the 90% report submission and is reviewing the draft. Staff is w…" at bounding box center [197, 390] width 980 height 128
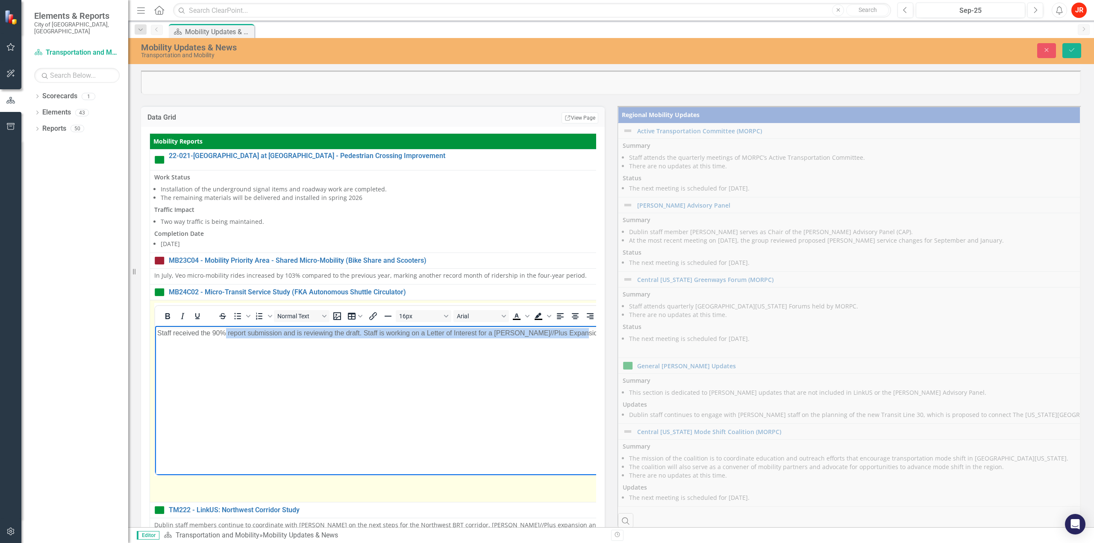
drag, startPoint x: 753, startPoint y: 340, endPoint x: 112, endPoint y: 342, distance: 641.2
click at [155, 342] on html "Staff received the 90% report submission and is reviewing the draft. Staff is w…" at bounding box center [645, 390] width 980 height 128
click at [483, 332] on p "Staff received the 90% report submission and is reviewing the draft. Staff is w…" at bounding box center [645, 333] width 976 height 10
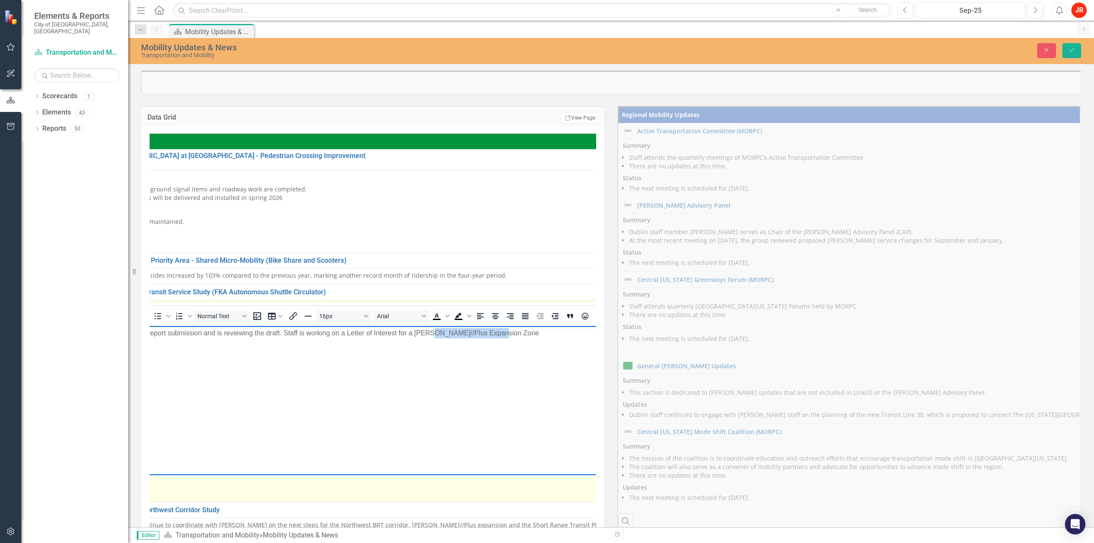
drag, startPoint x: 437, startPoint y: 330, endPoint x: 521, endPoint y: 336, distance: 83.9
click at [546, 334] on p "Staff received the 90% report submission and is reviewing the draft. Staff is w…" at bounding box center [565, 333] width 976 height 10
click at [490, 336] on p "Staff received the 90% report submission and is reviewing the draft. Staff is w…" at bounding box center [536, 333] width 976 height 10
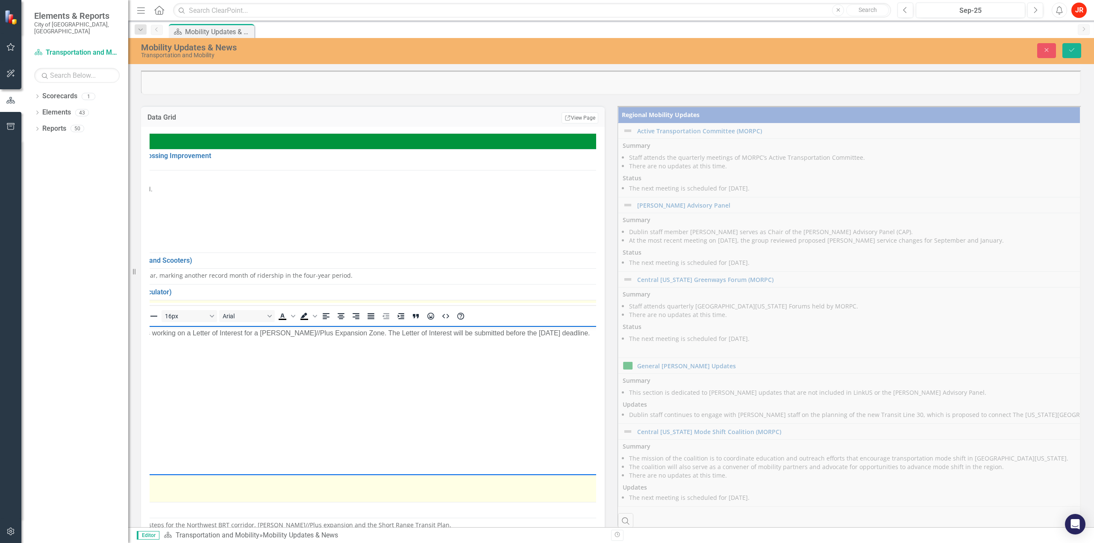
scroll to position [0, 236]
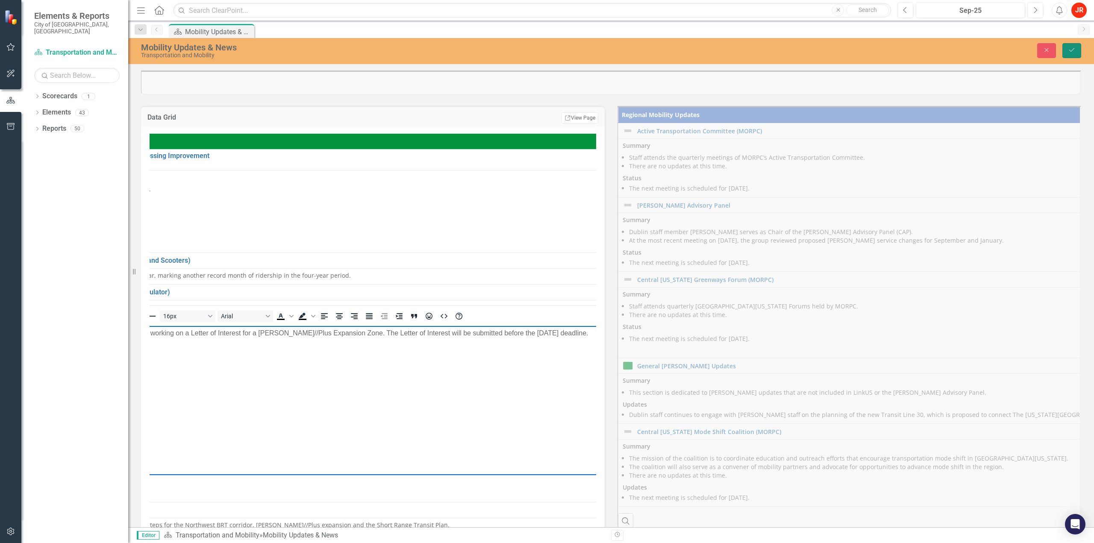
drag, startPoint x: 1069, startPoint y: 56, endPoint x: 1005, endPoint y: 82, distance: 69.0
click at [546, 56] on button "Save" at bounding box center [1071, 50] width 19 height 15
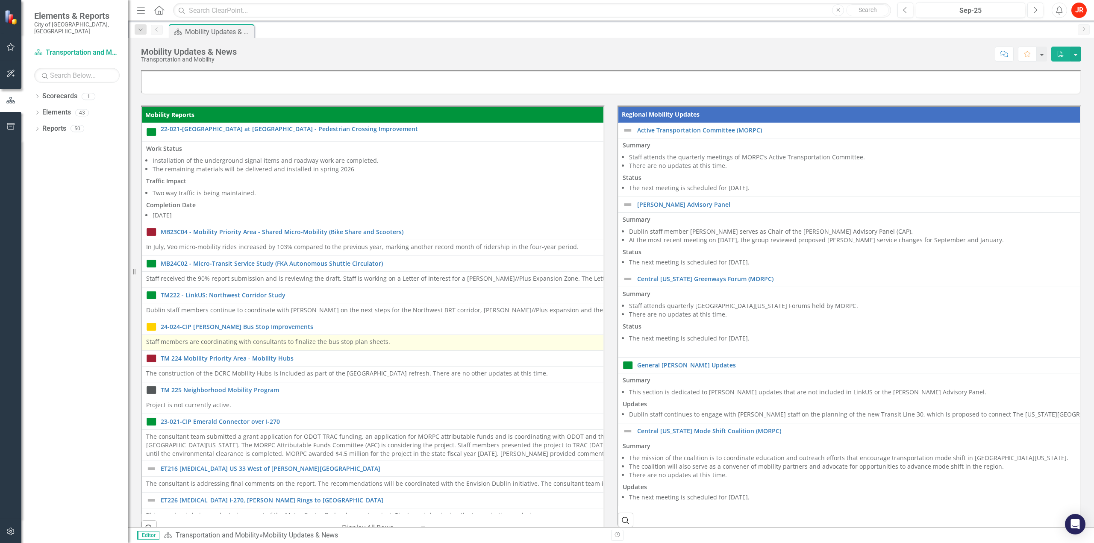
click at [385, 346] on div "Staff members are coordinating with consultants to finalize the bus stop plan s…" at bounding box center [607, 342] width 922 height 10
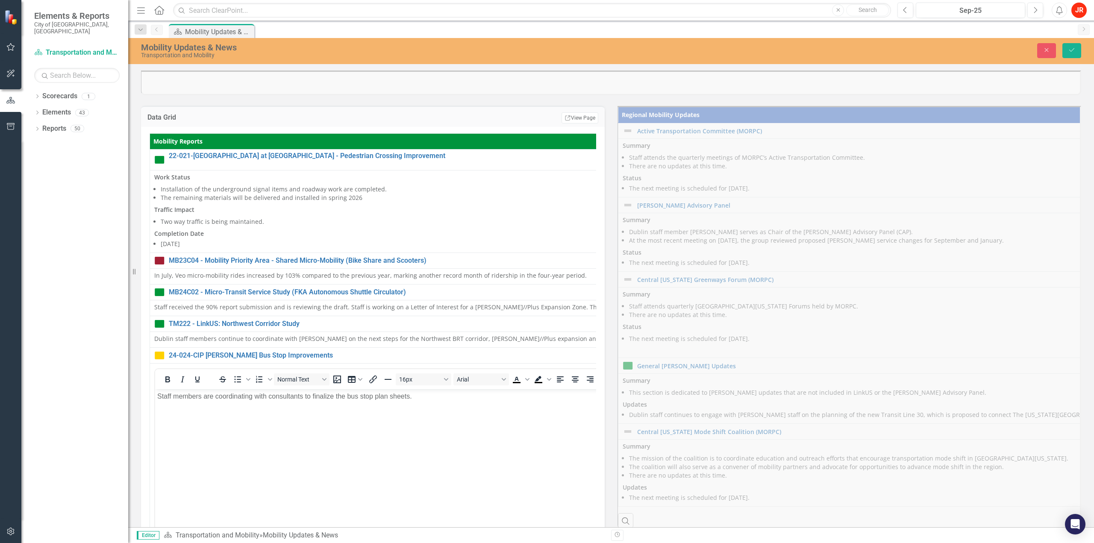
scroll to position [0, 0]
click at [214, 410] on body "Staff members are coordinating with consultants to finalize the bus stop plan s…" at bounding box center [616, 453] width 922 height 128
drag, startPoint x: 237, startPoint y: 396, endPoint x: 311, endPoint y: 399, distance: 74.4
click at [311, 399] on p "Staff members are coordinating with consultants to finalize the bus stop plan s…" at bounding box center [616, 396] width 919 height 10
drag, startPoint x: 1068, startPoint y: 56, endPoint x: 1063, endPoint y: 54, distance: 5.3
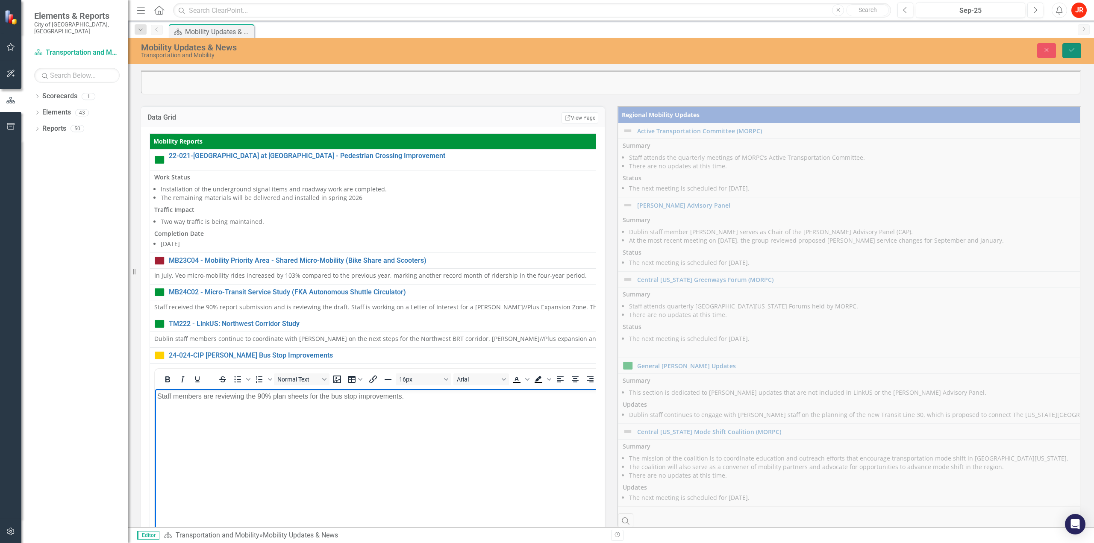
click at [546, 56] on button "Save" at bounding box center [1071, 50] width 19 height 15
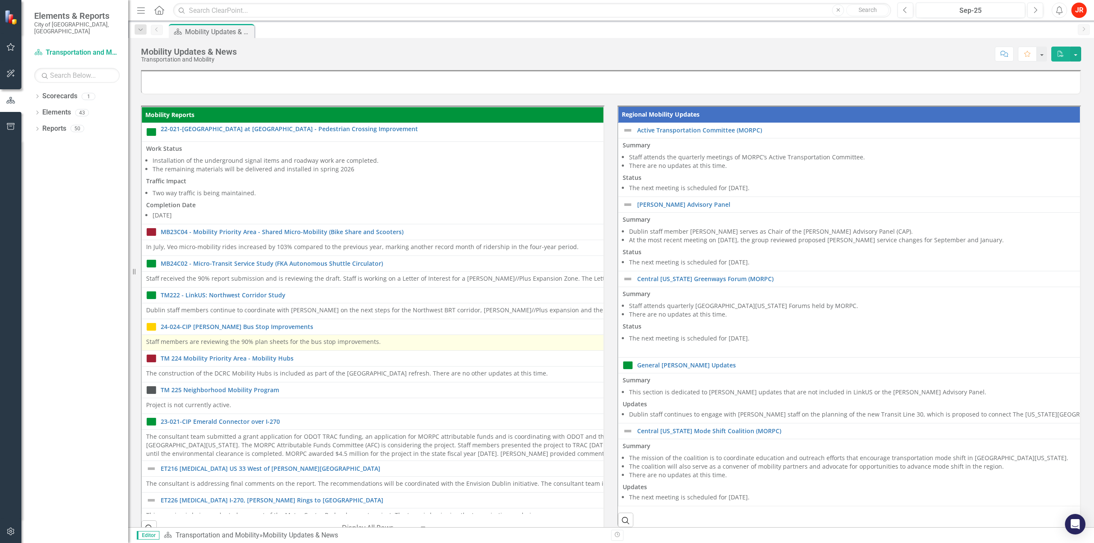
click at [376, 340] on p "Staff members are reviewing the 90% plan sheets for the bus stop improvements." at bounding box center [607, 341] width 922 height 9
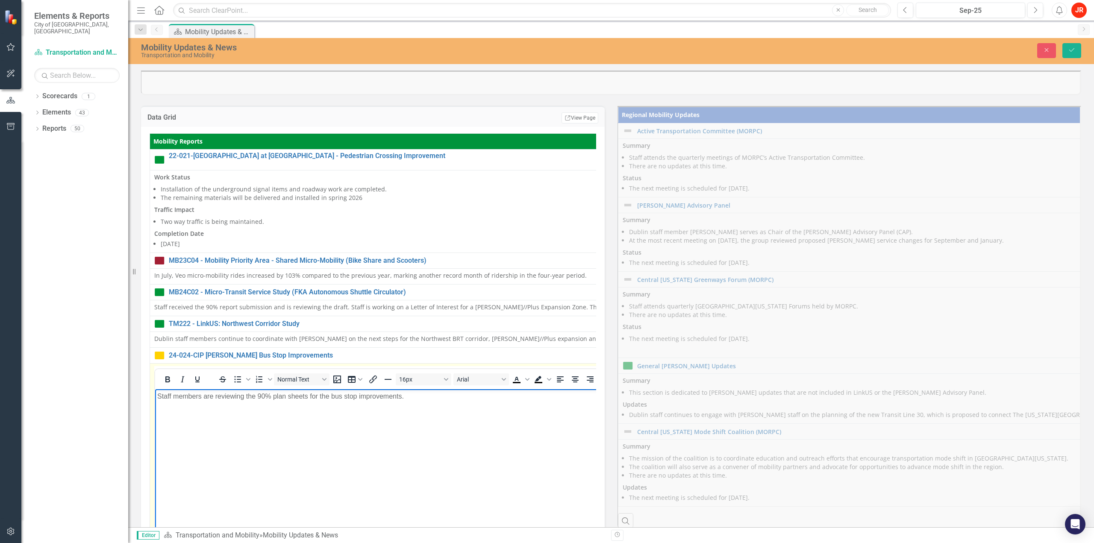
click at [429, 396] on p "Staff members are reviewing the 90% plan sheets for the bus stop improvements." at bounding box center [616, 396] width 919 height 10
click at [546, 50] on icon "submit" at bounding box center [1071, 49] width 5 height 3
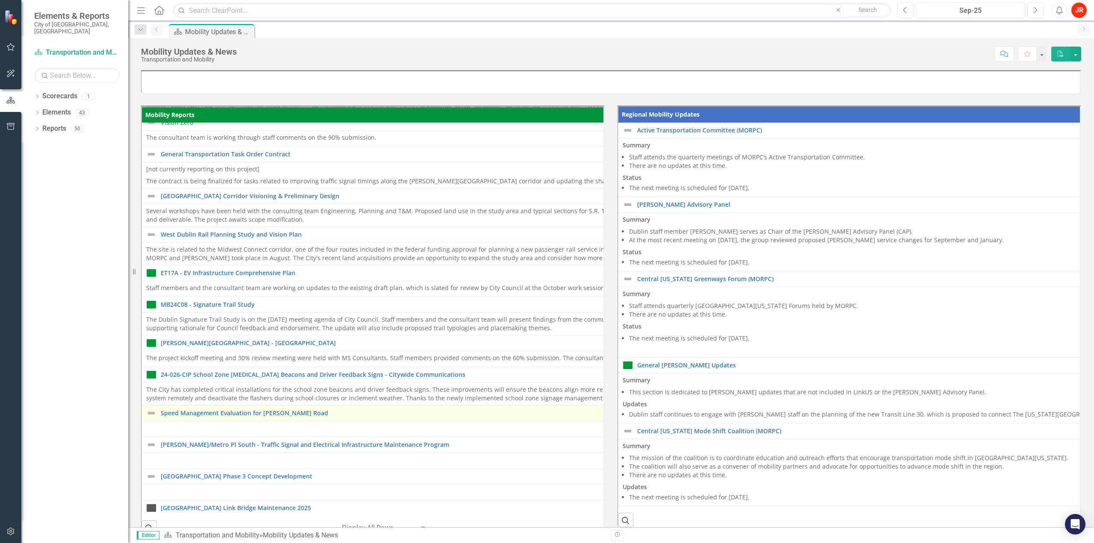
scroll to position [812, 0]
